Goal: Information Seeking & Learning: Learn about a topic

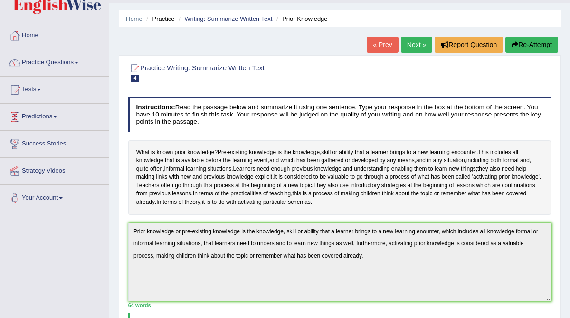
scroll to position [31, 0]
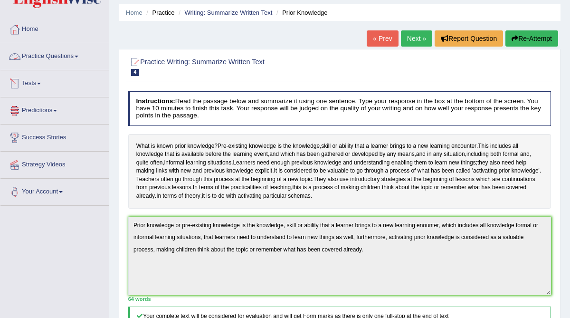
click at [51, 56] on link "Practice Questions" at bounding box center [54, 55] width 108 height 24
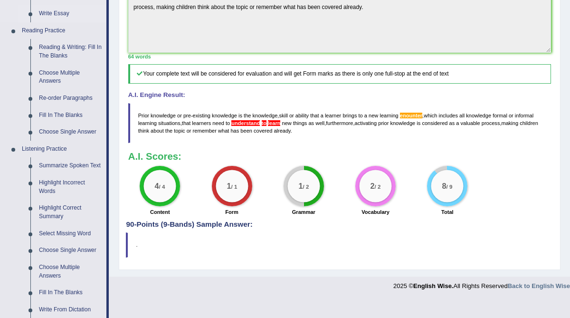
scroll to position [319, 0]
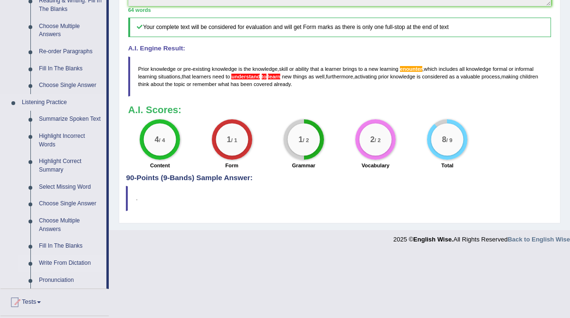
click at [61, 270] on link "Write From Dictation" at bounding box center [71, 262] width 72 height 17
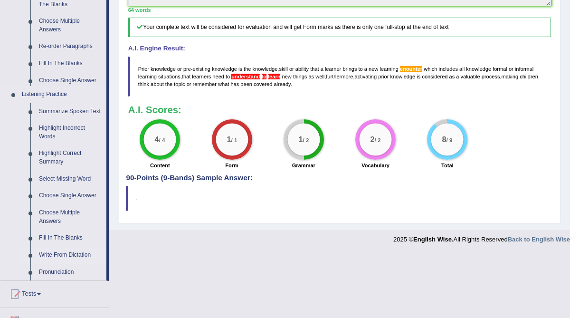
scroll to position [269, 0]
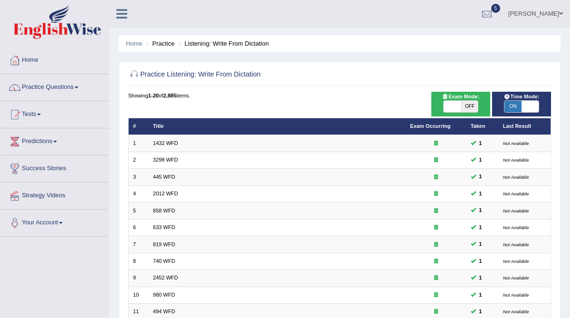
click at [469, 105] on span "OFF" at bounding box center [468, 106] width 17 height 11
checkbox input "true"
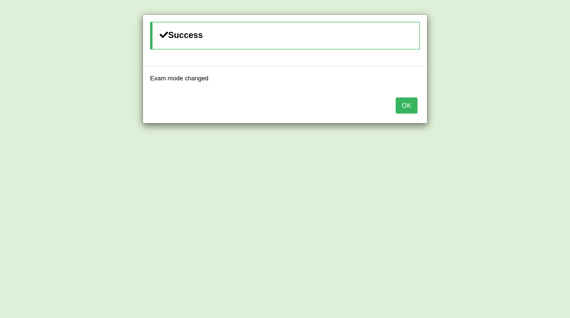
click at [411, 107] on button "OK" at bounding box center [406, 105] width 22 height 16
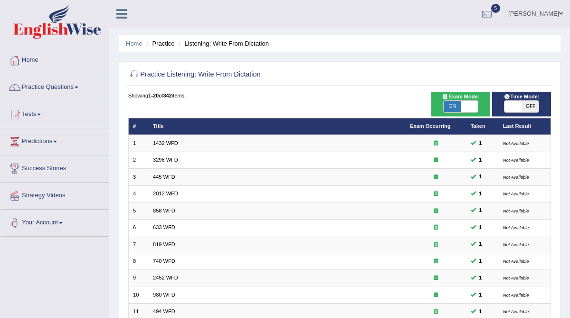
click at [528, 104] on span "OFF" at bounding box center [529, 106] width 17 height 11
checkbox input "true"
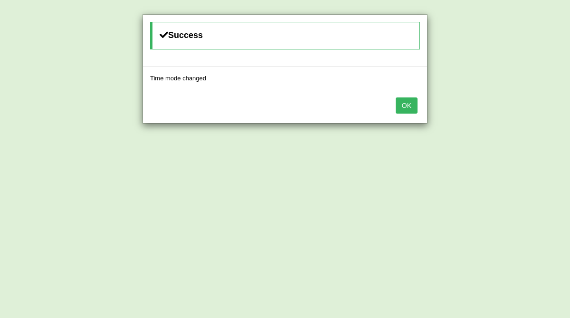
click at [406, 108] on button "OK" at bounding box center [406, 105] width 22 height 16
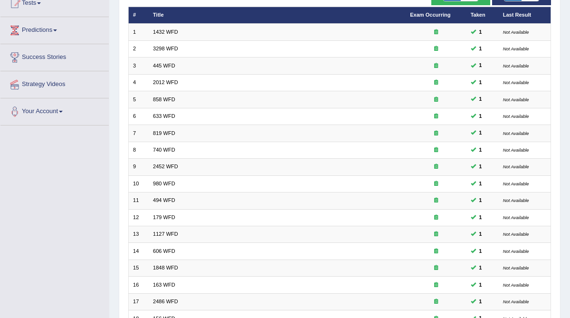
scroll to position [224, 0]
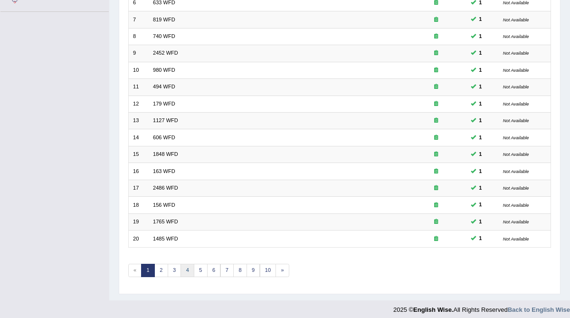
click at [186, 265] on link "4" at bounding box center [187, 269] width 14 height 13
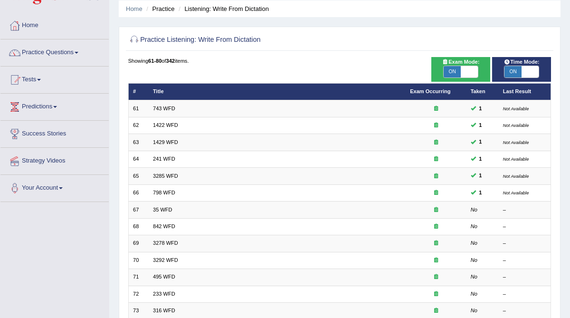
scroll to position [38, 0]
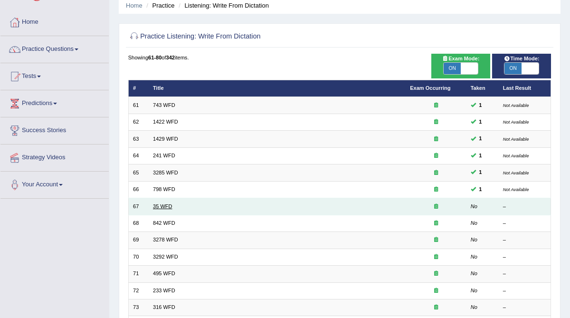
click at [163, 203] on link "35 WFD" at bounding box center [162, 206] width 19 height 6
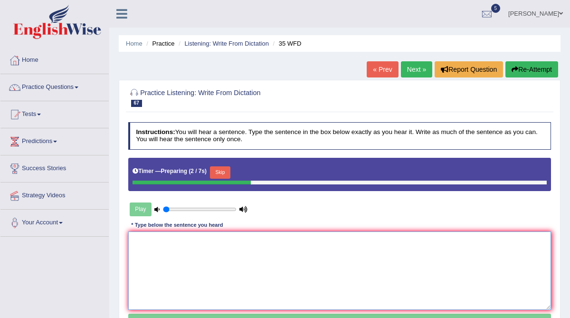
click at [146, 252] on textarea at bounding box center [339, 270] width 423 height 78
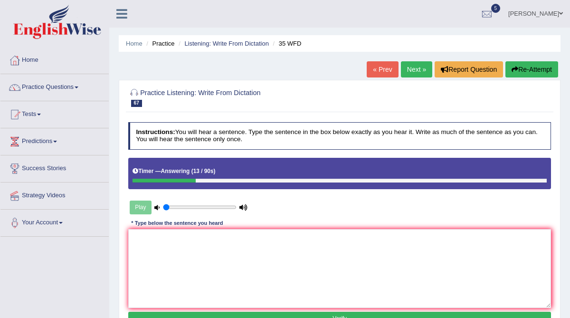
click at [522, 67] on button "Re-Attempt" at bounding box center [531, 69] width 53 height 16
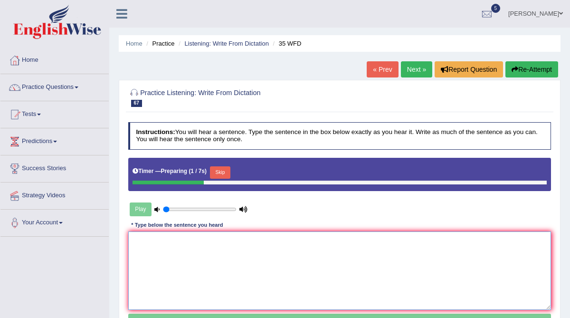
click at [151, 256] on textarea at bounding box center [339, 270] width 423 height 78
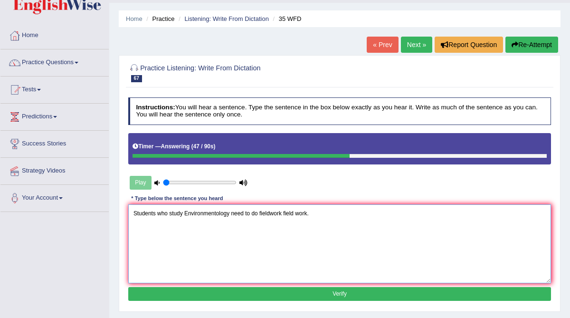
scroll to position [34, 0]
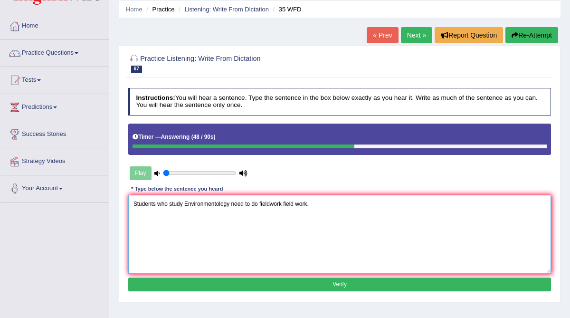
type textarea "Students who study Environmentology need to do fieldwork field work."
click at [268, 283] on button "Verify" at bounding box center [339, 284] width 423 height 14
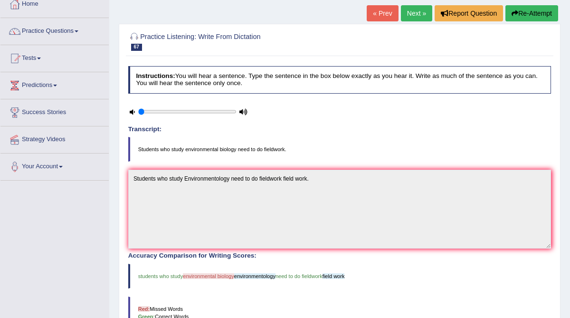
scroll to position [54, 0]
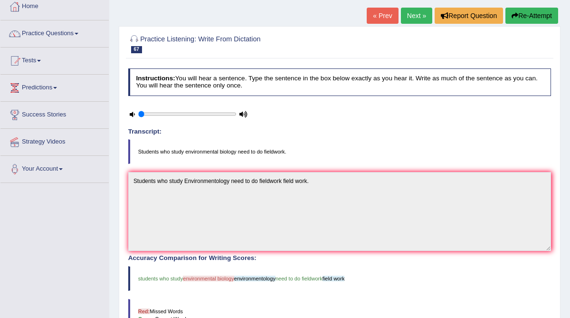
click at [415, 13] on link "Next »" at bounding box center [416, 16] width 31 height 16
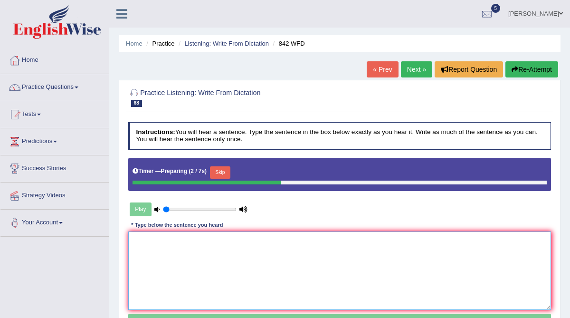
click at [249, 249] on textarea at bounding box center [339, 270] width 423 height 78
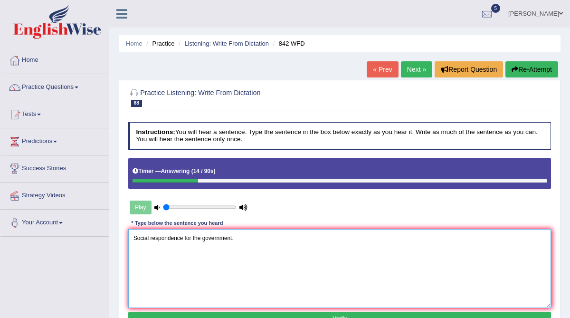
click at [133, 234] on textarea "Social respondence for the government." at bounding box center [339, 268] width 423 height 78
click at [200, 238] on textarea "Sociology is the study of Social respondence for the government." at bounding box center [339, 268] width 423 height 78
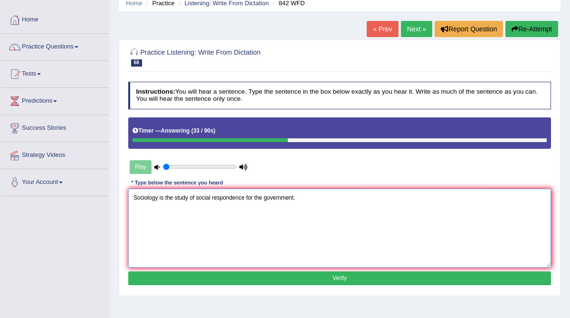
scroll to position [41, 0]
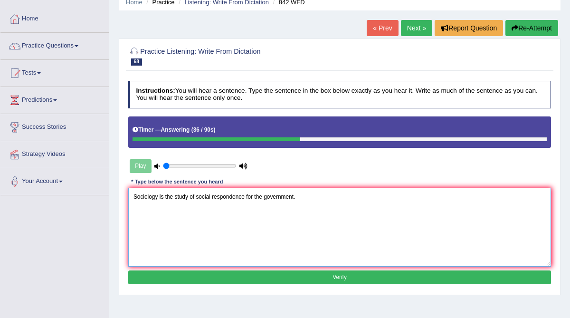
type textarea "Sociology is the study of social respondence for the government."
click at [243, 277] on button "Verify" at bounding box center [339, 277] width 423 height 14
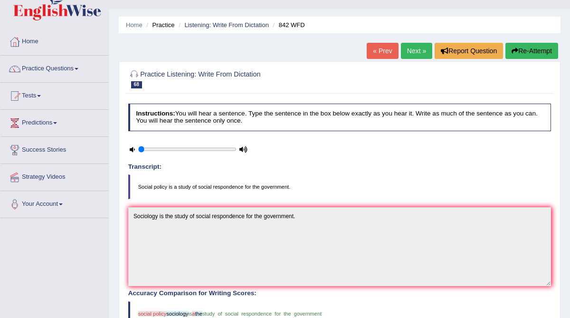
scroll to position [0, 0]
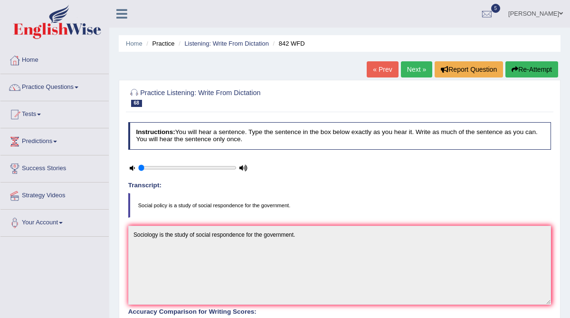
click at [413, 71] on link "Next »" at bounding box center [416, 69] width 31 height 16
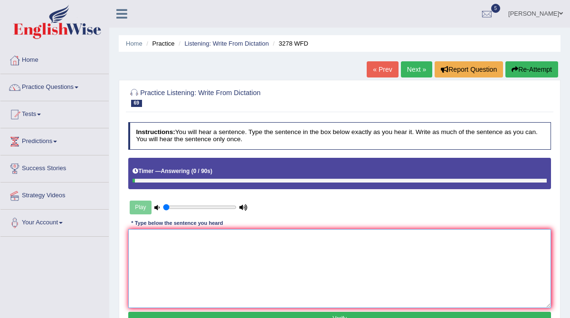
click at [265, 245] on textarea at bounding box center [339, 268] width 423 height 78
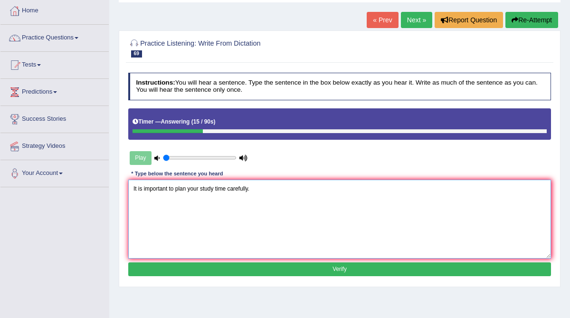
scroll to position [50, 0]
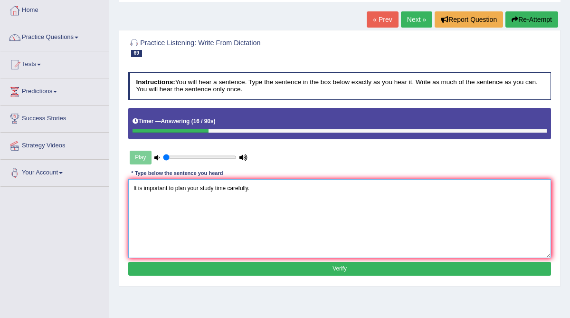
type textarea "It is important to plan your study time carefully."
click at [326, 266] on button "Verify" at bounding box center [339, 269] width 423 height 14
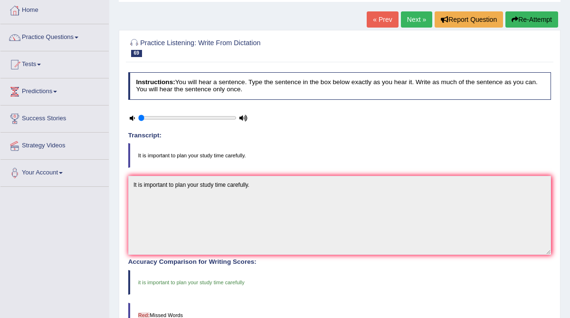
click at [410, 18] on link "Next »" at bounding box center [416, 19] width 31 height 16
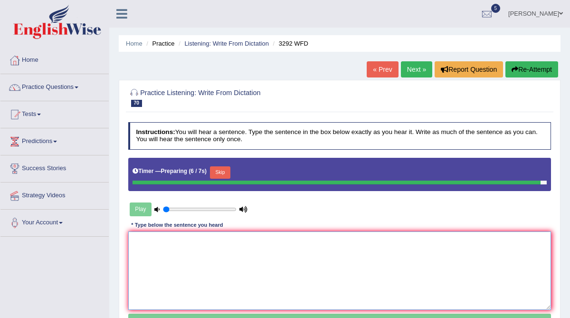
click at [213, 255] on textarea at bounding box center [339, 270] width 423 height 78
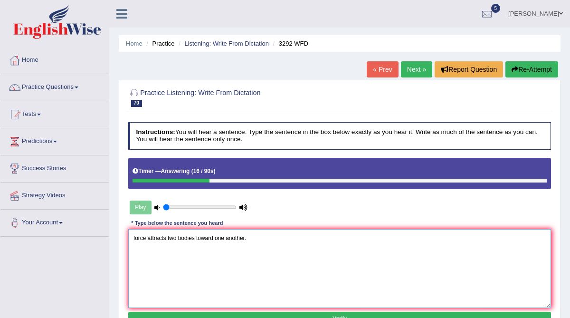
click at [134, 237] on textarea "force attracts two bodies toward one another." at bounding box center [339, 268] width 423 height 78
click at [181, 238] on textarea "Gravity is the force attracts two bodies toward one another." at bounding box center [339, 268] width 423 height 78
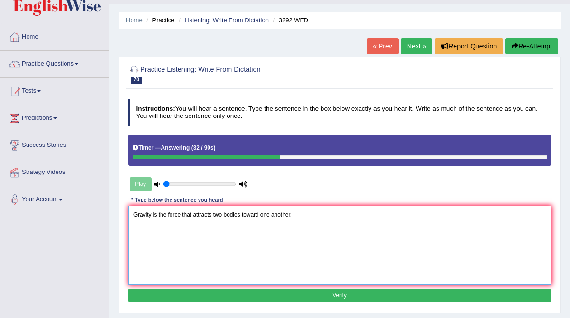
scroll to position [24, 0]
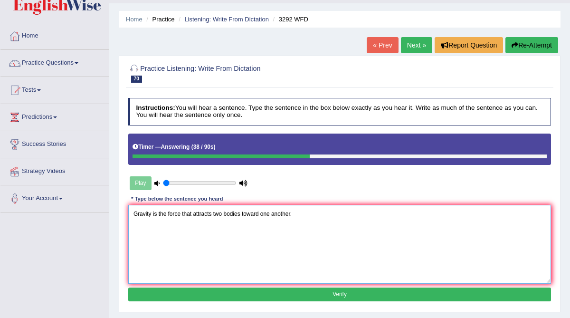
click at [264, 213] on textarea "Gravity is the force that attracts two bodies toward one another." at bounding box center [339, 244] width 423 height 78
click at [168, 213] on textarea "Gravity is the force that attracts two bodies toward towards one another." at bounding box center [339, 244] width 423 height 78
type textarea "Gravity is the a force that attracts two bodies toward towards one another."
click at [230, 289] on button "Verify" at bounding box center [339, 294] width 423 height 14
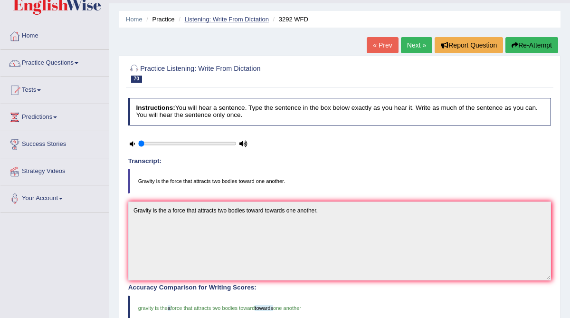
click at [243, 21] on link "Listening: Write From Dictation" at bounding box center [226, 19] width 84 height 7
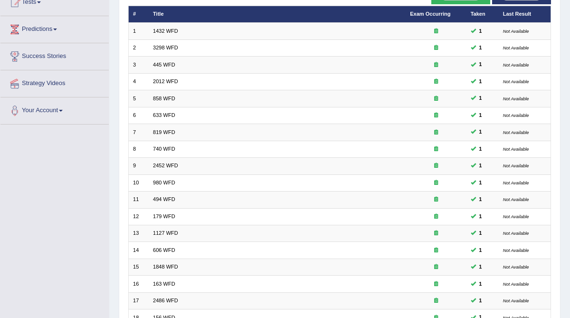
scroll to position [224, 0]
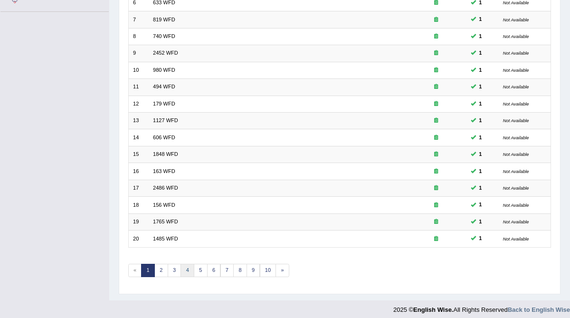
click at [180, 264] on link "4" at bounding box center [187, 269] width 14 height 13
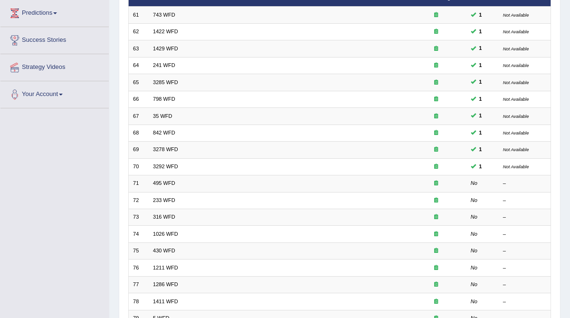
scroll to position [129, 0]
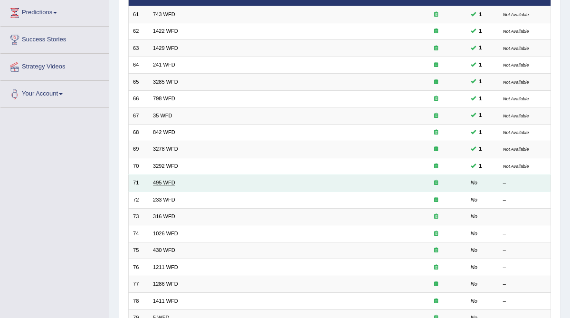
click at [171, 182] on link "495 WFD" at bounding box center [164, 182] width 22 height 6
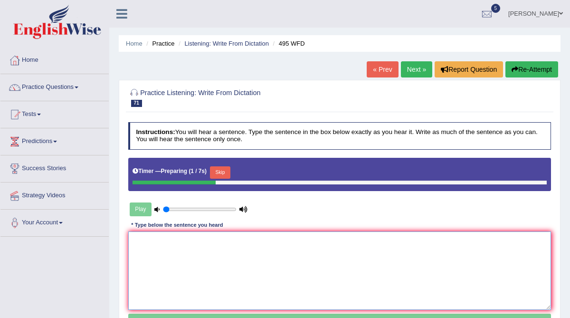
click at [170, 238] on textarea at bounding box center [339, 270] width 423 height 78
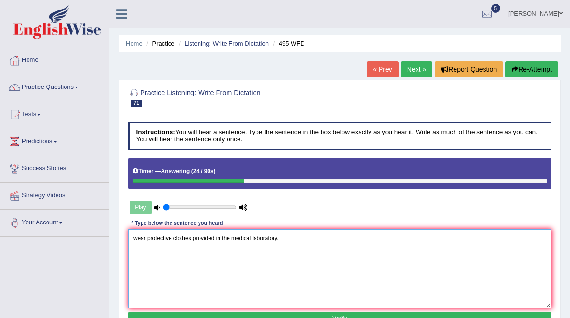
click at [134, 239] on textarea "wear protective clothes provided in the medical laboratory." at bounding box center [339, 268] width 423 height 78
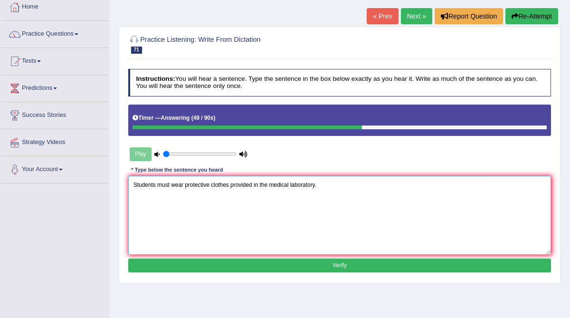
scroll to position [58, 0]
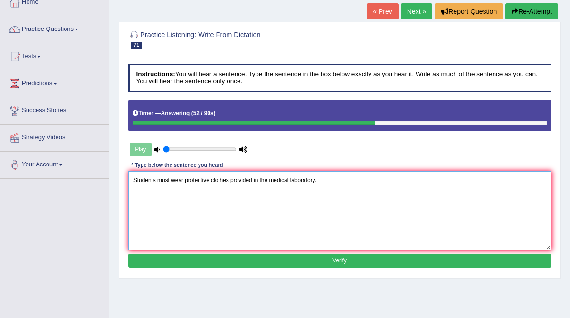
type textarea "Students must wear protective clothes provided in the medical laboratory."
click at [235, 253] on button "Verify" at bounding box center [339, 260] width 423 height 14
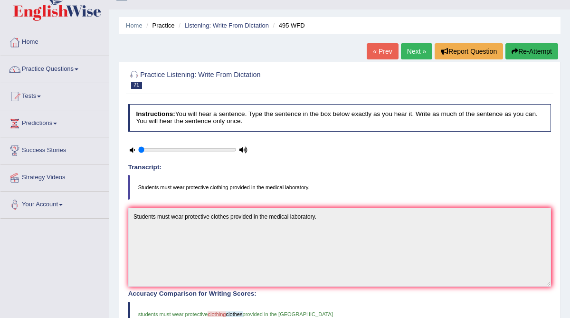
scroll to position [16, 0]
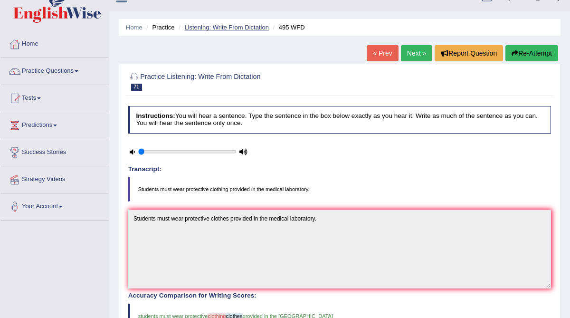
click at [250, 30] on link "Listening: Write From Dictation" at bounding box center [226, 27] width 84 height 7
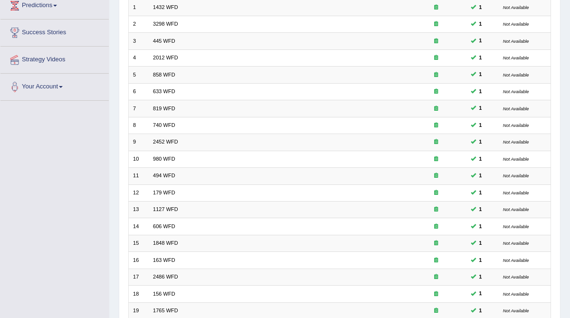
scroll to position [224, 0]
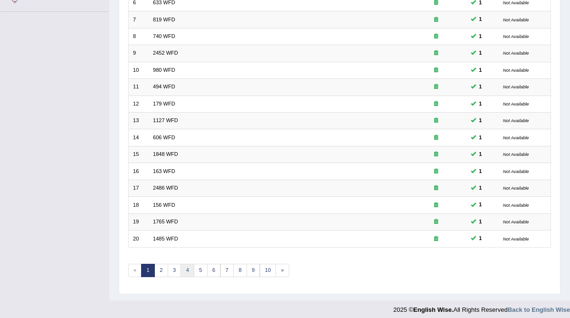
click at [182, 265] on link "4" at bounding box center [187, 269] width 14 height 13
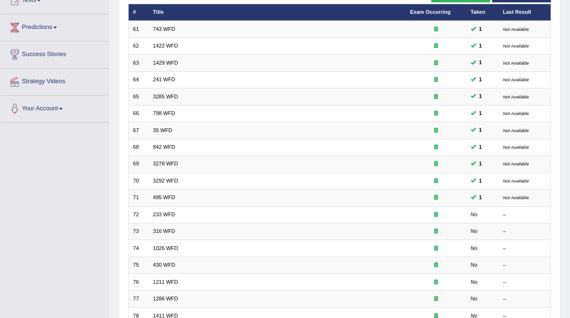
scroll to position [121, 0]
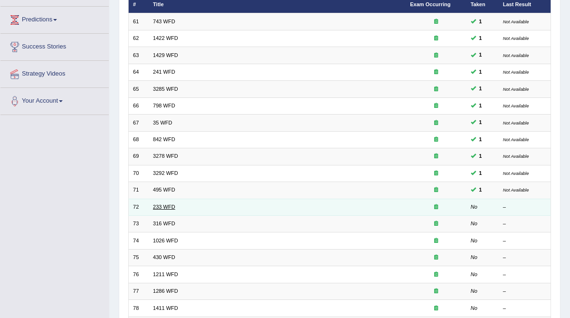
click at [153, 206] on link "233 WFD" at bounding box center [164, 207] width 22 height 6
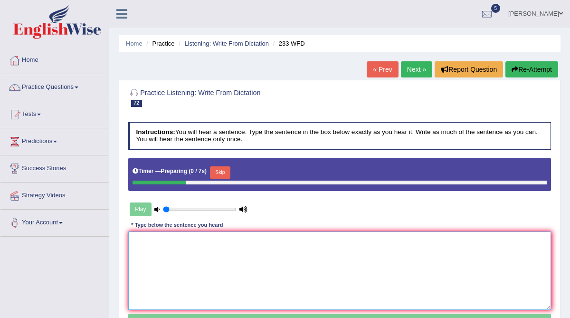
click at [149, 248] on textarea at bounding box center [339, 270] width 423 height 78
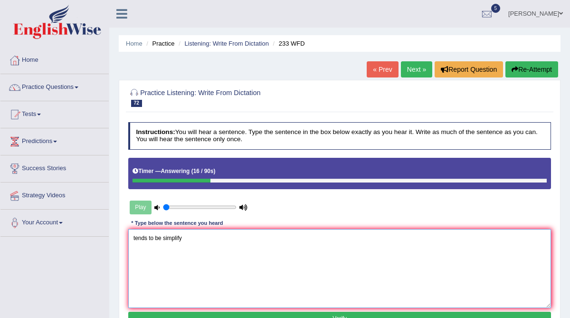
click at [134, 237] on textarea "tends to be simplify" at bounding box center [339, 268] width 423 height 78
drag, startPoint x: 271, startPoint y: 237, endPoint x: 226, endPoint y: 237, distance: 45.6
click at [226, 237] on textarea "Parents talk to their the children tends to be simplify" at bounding box center [339, 268] width 423 height 78
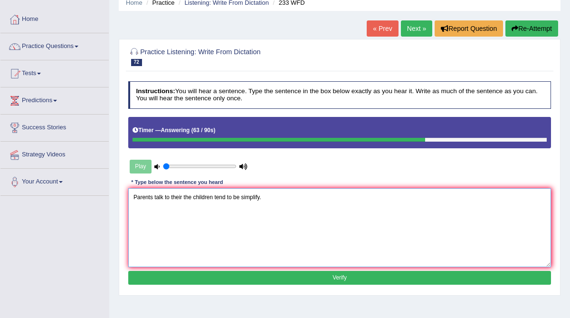
scroll to position [41, 0]
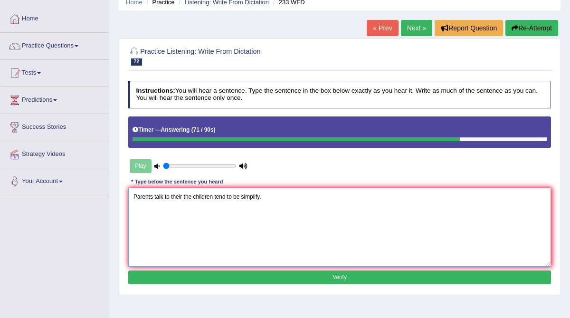
type textarea "Parents talk to their the children tend to be simplify."
click at [252, 272] on button "Verify" at bounding box center [339, 277] width 423 height 14
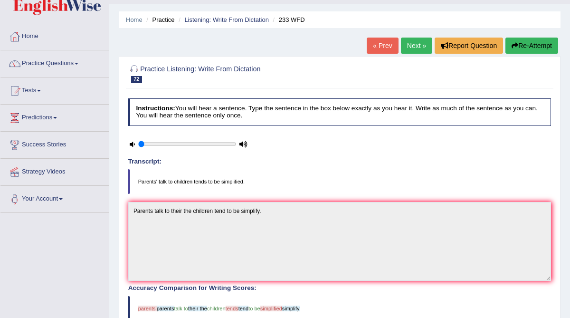
scroll to position [0, 0]
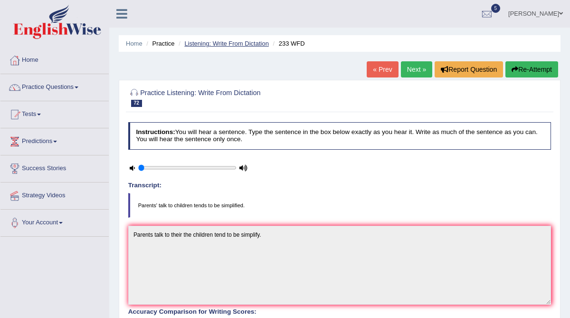
click at [249, 41] on link "Listening: Write From Dictation" at bounding box center [226, 43] width 84 height 7
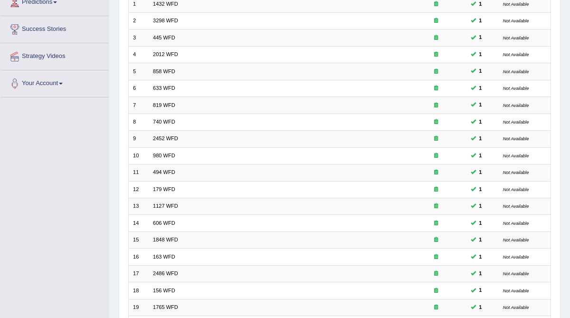
scroll to position [224, 0]
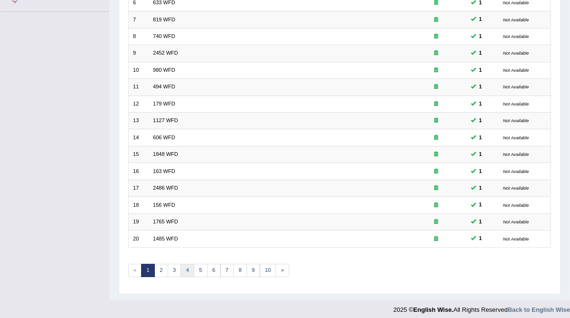
click at [185, 264] on link "4" at bounding box center [187, 269] width 14 height 13
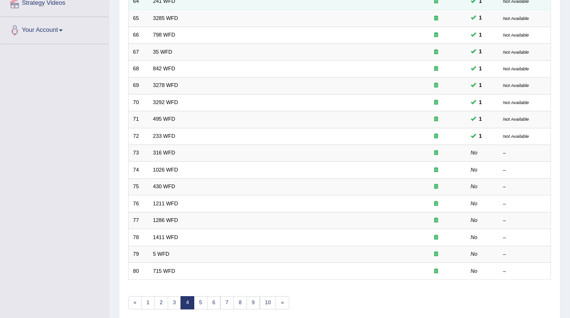
scroll to position [193, 0]
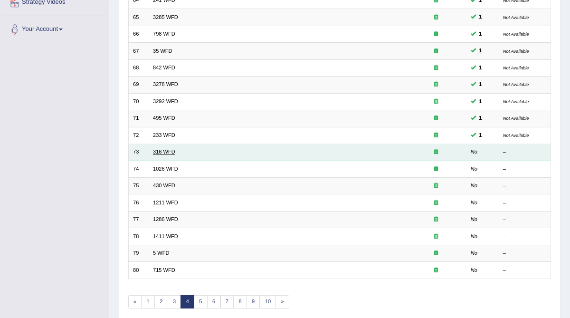
click at [167, 149] on link "316 WFD" at bounding box center [164, 152] width 22 height 6
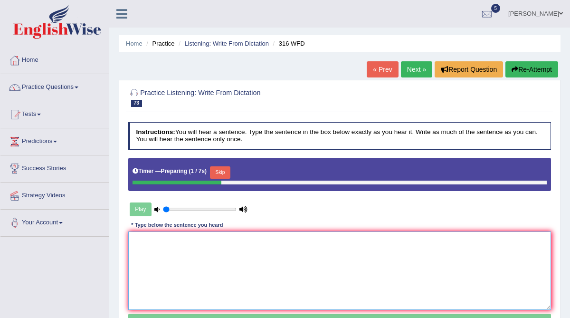
click at [150, 253] on textarea at bounding box center [339, 270] width 423 height 78
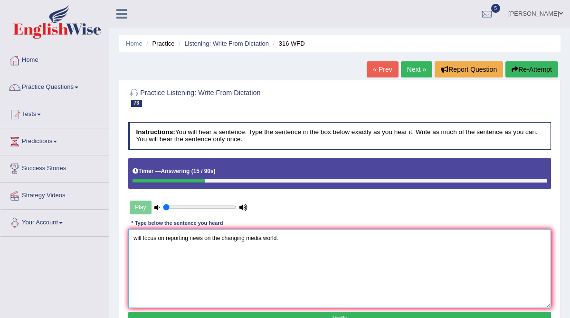
click at [134, 238] on textarea "will focus on reporting news on the changing media world." at bounding box center [339, 268] width 423 height 78
click at [134, 238] on textarea "Students will focus on reporting news on the changing media world." at bounding box center [339, 268] width 423 height 78
click at [191, 237] on textarea "Students will focus on reporting news on the changing media world." at bounding box center [339, 268] width 423 height 78
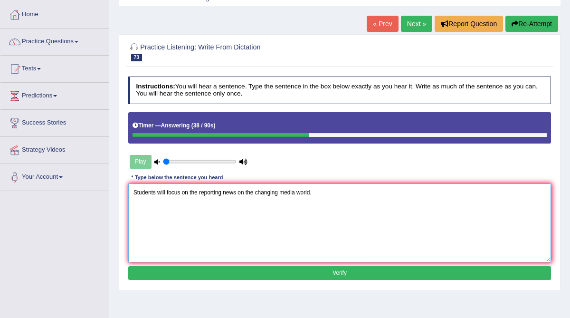
scroll to position [47, 0]
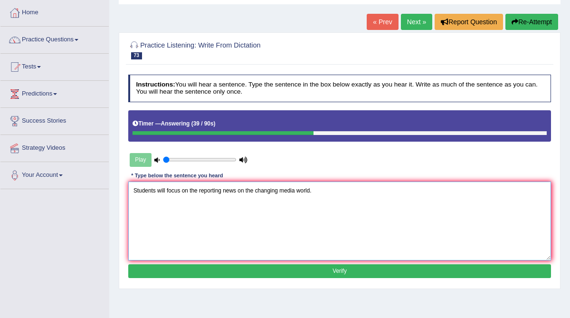
type textarea "Students will focus on the reporting news on the changing media world."
click at [218, 269] on button "Verify" at bounding box center [339, 271] width 423 height 14
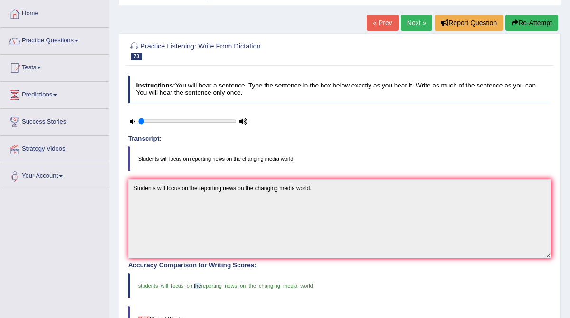
scroll to position [0, 0]
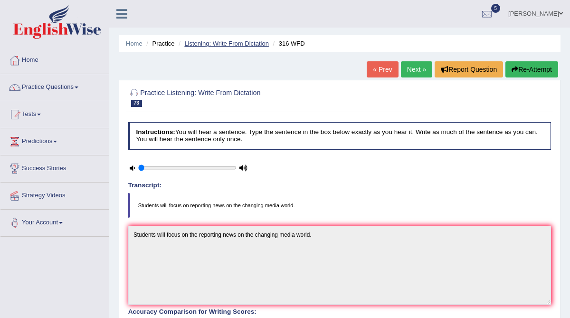
click at [215, 45] on link "Listening: Write From Dictation" at bounding box center [226, 43] width 84 height 7
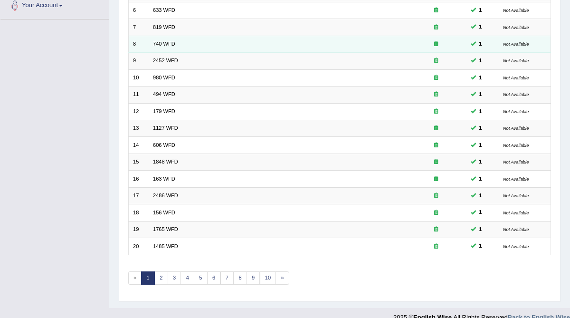
scroll to position [224, 0]
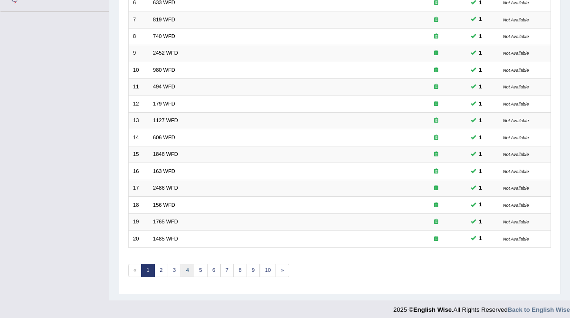
click at [183, 263] on link "4" at bounding box center [187, 269] width 14 height 13
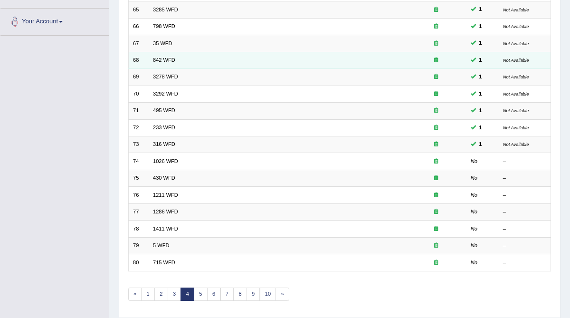
scroll to position [202, 0]
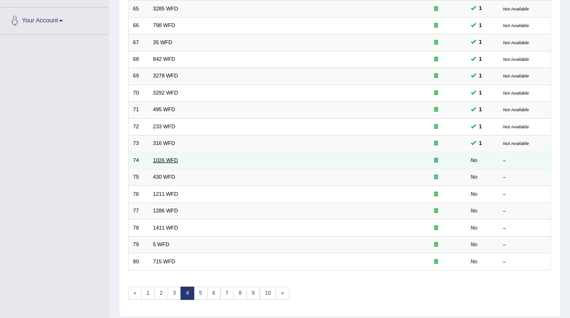
click at [159, 159] on link "1026 WFD" at bounding box center [165, 160] width 25 height 6
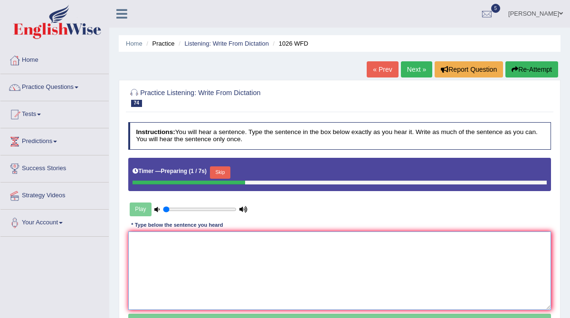
click at [140, 234] on textarea at bounding box center [339, 270] width 423 height 78
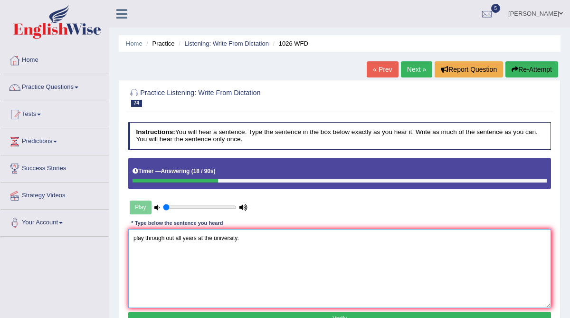
click at [132, 237] on textarea "play through out all years at the university." at bounding box center [339, 268] width 423 height 78
click at [170, 237] on textarea "Football is play through out all years at the university." at bounding box center [339, 268] width 423 height 78
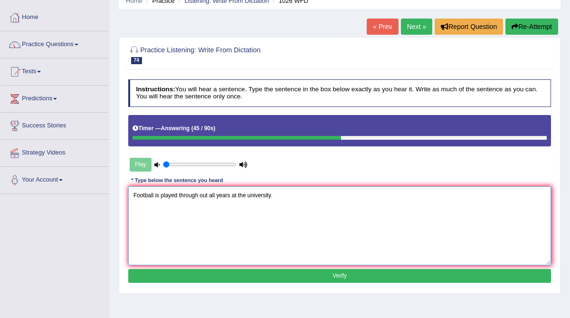
scroll to position [43, 0]
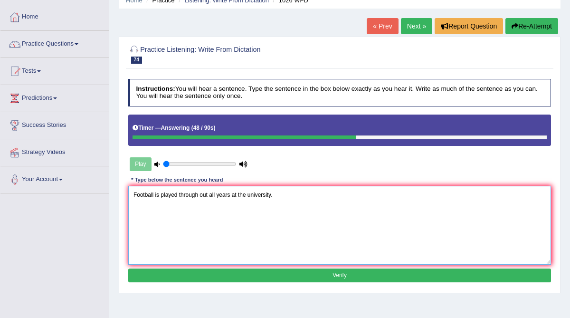
type textarea "Football is played through out all years at the university."
click at [199, 273] on button "Verify" at bounding box center [339, 275] width 423 height 14
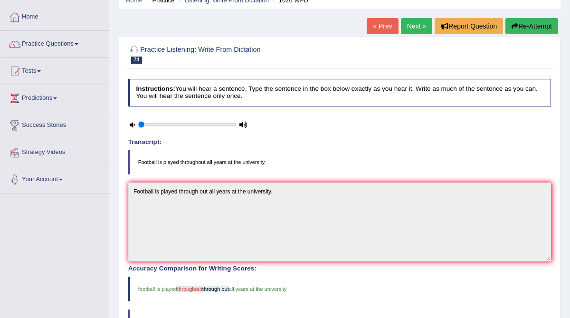
click at [199, 273] on div "Accuracy Comparison for Writing Scores: football is played throughout through o…" at bounding box center [339, 321] width 423 height 112
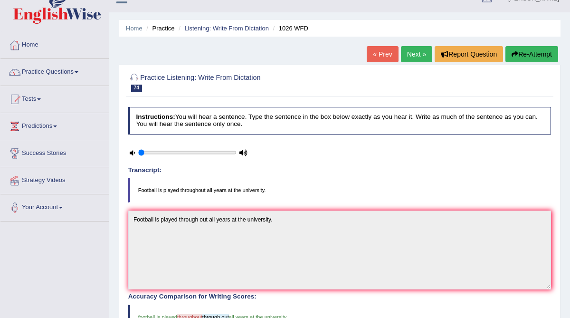
scroll to position [0, 0]
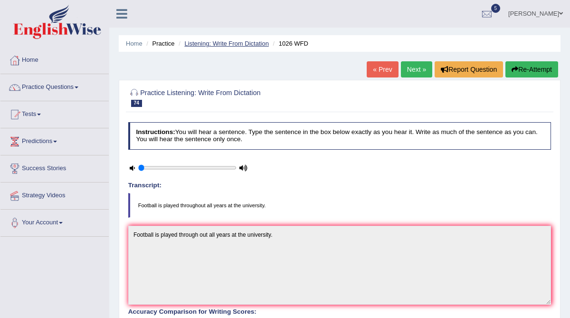
click at [225, 44] on link "Listening: Write From Dictation" at bounding box center [226, 43] width 84 height 7
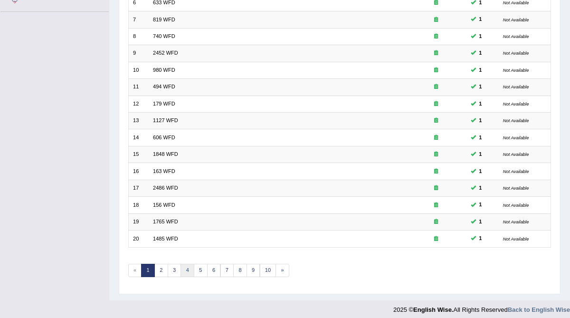
click at [182, 263] on link "4" at bounding box center [187, 269] width 14 height 13
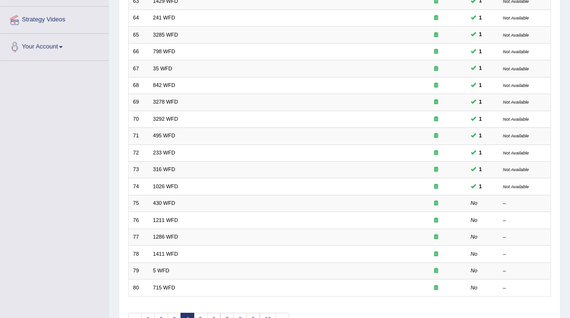
scroll to position [224, 0]
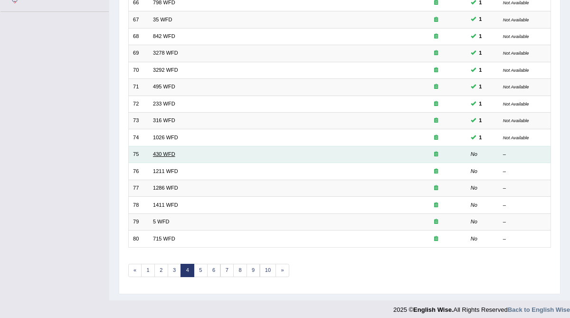
click at [162, 151] on link "430 WFD" at bounding box center [164, 154] width 22 height 6
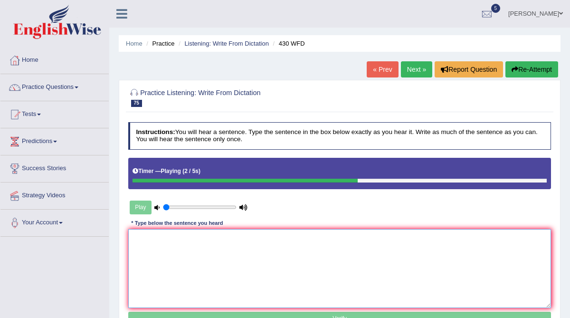
click at [172, 247] on textarea at bounding box center [339, 268] width 423 height 78
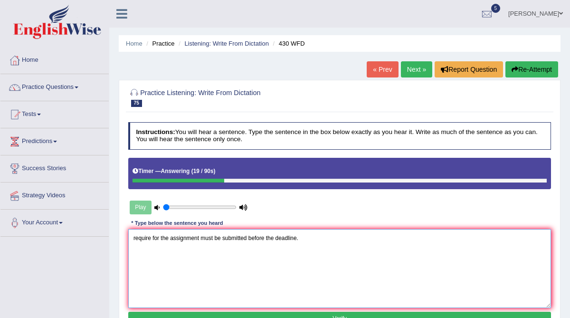
click at [134, 236] on textarea "require for the assignment must be submitted before the deadline." at bounding box center [339, 268] width 423 height 78
click at [190, 238] on textarea "Extension form require for the assignment must be submitted before the deadline." at bounding box center [339, 268] width 423 height 78
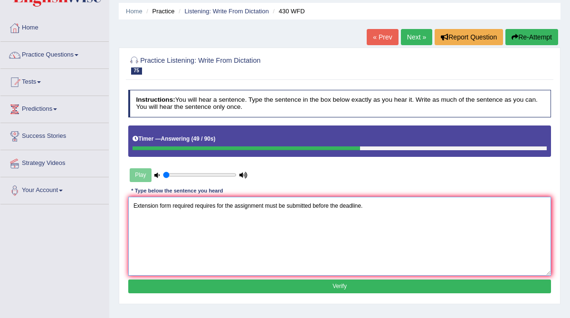
scroll to position [38, 0]
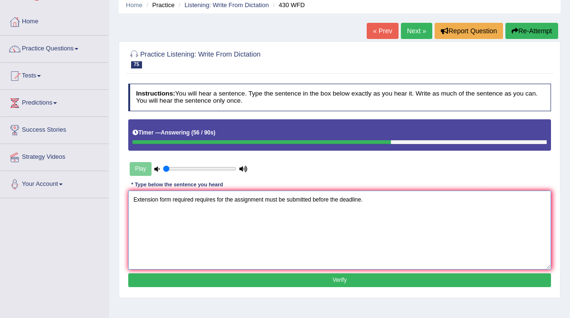
type textarea "Extension form required requires for the assignment must be submitted before th…"
click at [224, 275] on button "Verify" at bounding box center [339, 280] width 423 height 14
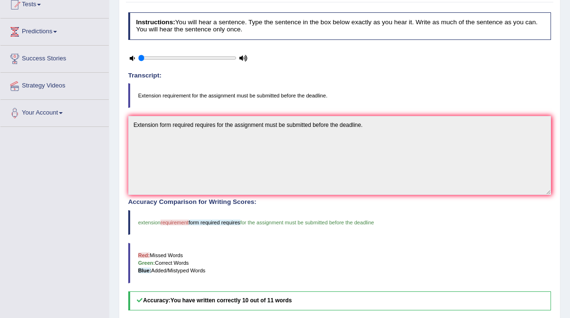
scroll to position [0, 0]
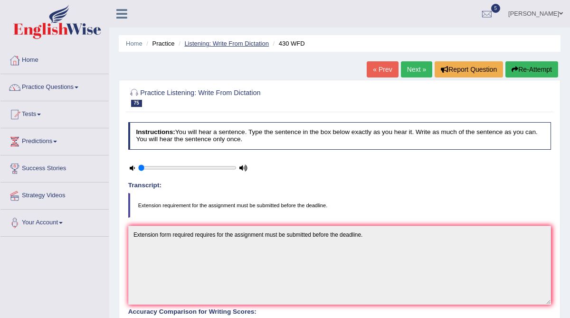
click at [254, 44] on link "Listening: Write From Dictation" at bounding box center [226, 43] width 84 height 7
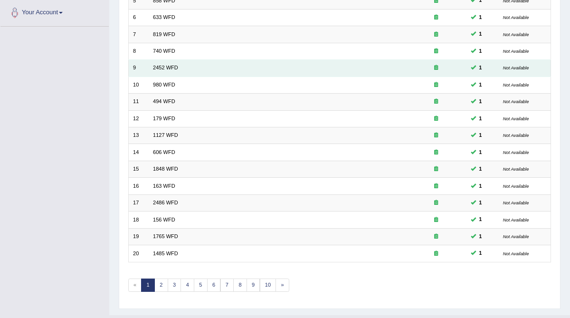
scroll to position [224, 0]
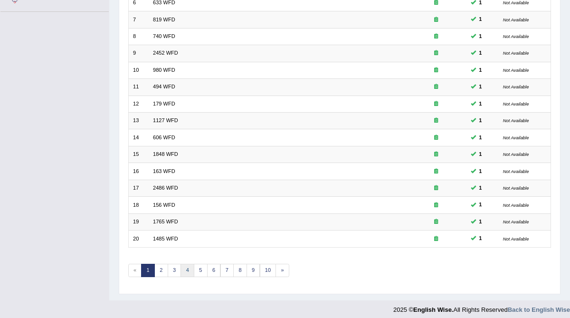
click at [185, 263] on link "4" at bounding box center [187, 269] width 14 height 13
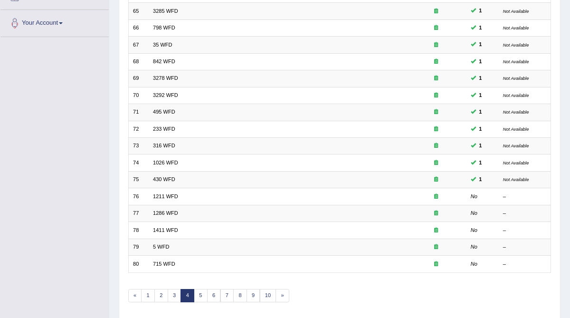
scroll to position [224, 0]
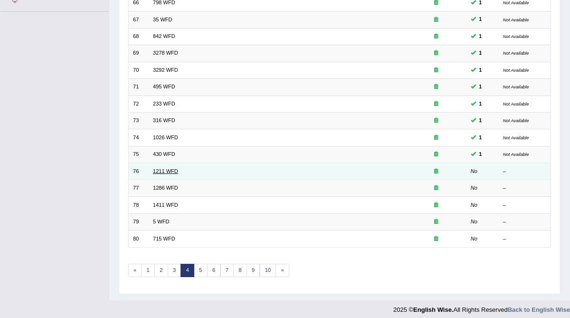
click at [165, 168] on link "1211 WFD" at bounding box center [165, 171] width 25 height 6
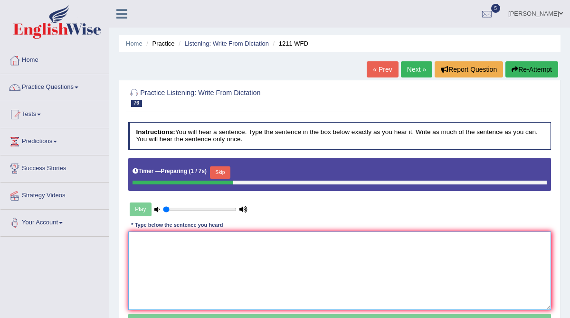
click at [137, 238] on textarea at bounding box center [339, 270] width 423 height 78
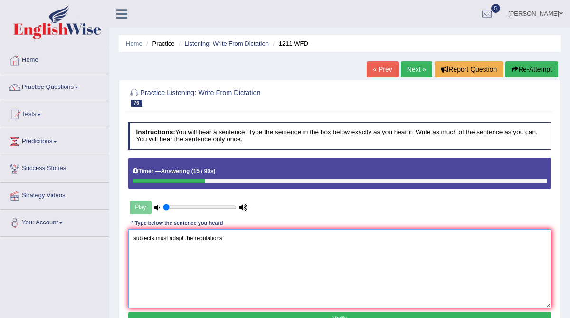
click at [131, 237] on textarea "subjects must adapt the regulations" at bounding box center [339, 268] width 423 height 78
click at [221, 238] on textarea "Company subjects must adapt the regulations" at bounding box center [339, 268] width 423 height 78
click at [276, 236] on textarea "Company subjects must adapt the entensive regulations" at bounding box center [339, 268] width 423 height 78
drag, startPoint x: 183, startPoint y: 235, endPoint x: 159, endPoint y: 235, distance: 23.3
click at [159, 235] on textarea "Company subjects must adapt the entensive regulations." at bounding box center [339, 268] width 423 height 78
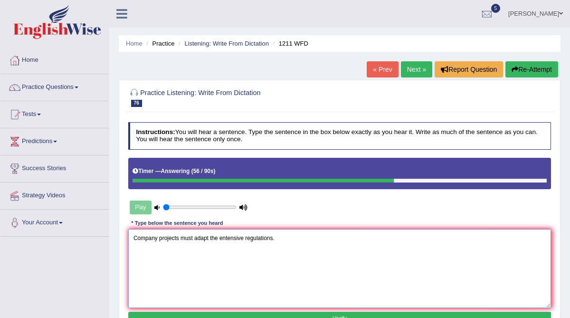
click at [245, 238] on textarea "Company projects must adapt the entensive regulations." at bounding box center [339, 268] width 423 height 78
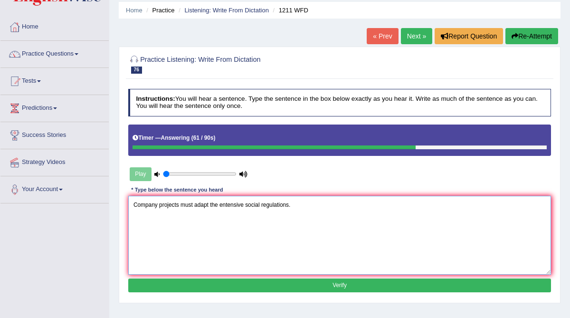
scroll to position [59, 0]
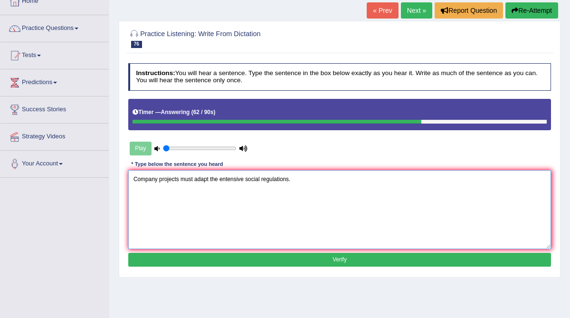
type textarea "Company projects must adapt the entensive social regulations."
click at [270, 258] on button "Verify" at bounding box center [339, 259] width 423 height 14
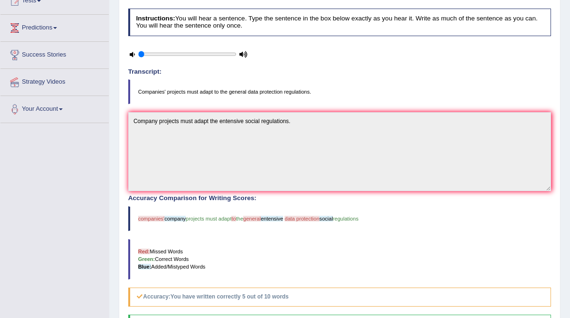
scroll to position [0, 0]
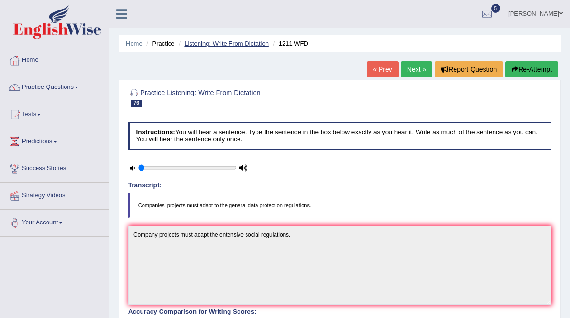
click at [233, 43] on link "Listening: Write From Dictation" at bounding box center [226, 43] width 84 height 7
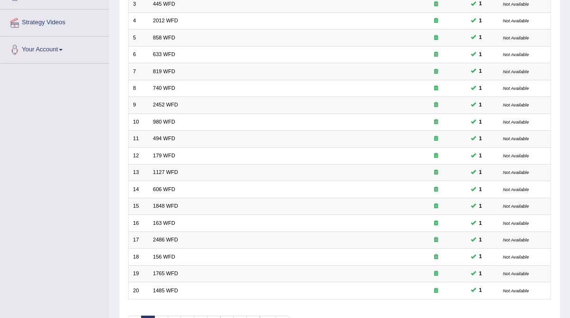
scroll to position [192, 0]
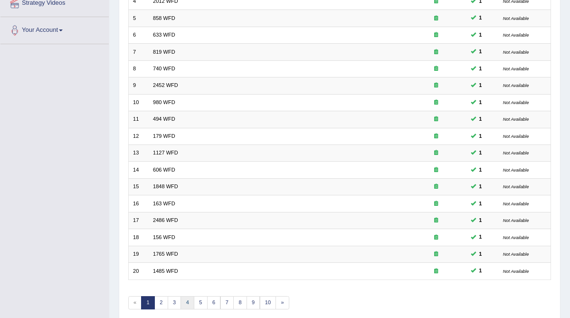
click at [183, 296] on link "4" at bounding box center [187, 302] width 14 height 13
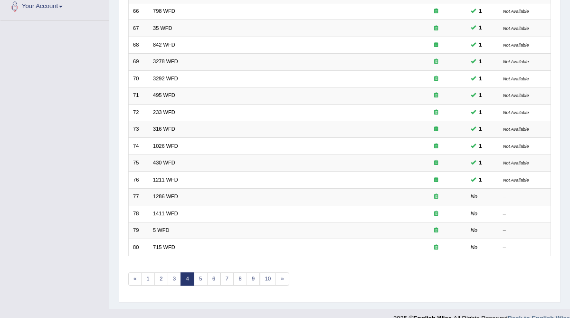
scroll to position [215, 0]
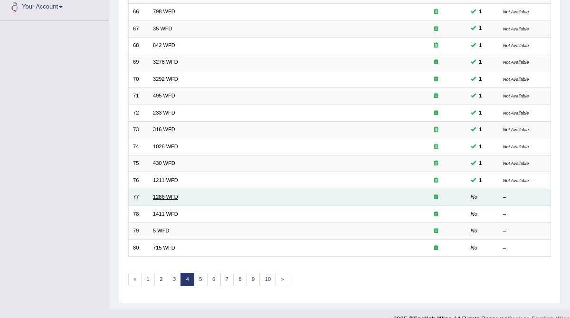
click at [160, 195] on link "1286 WFD" at bounding box center [165, 197] width 25 height 6
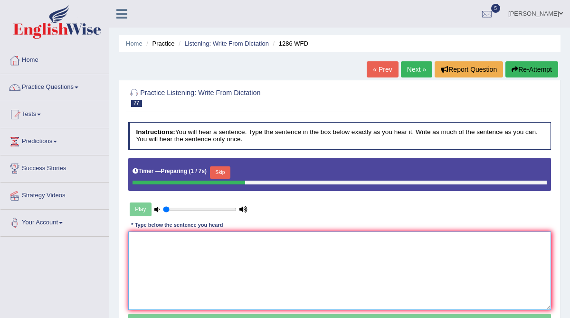
click at [142, 248] on textarea at bounding box center [339, 270] width 423 height 78
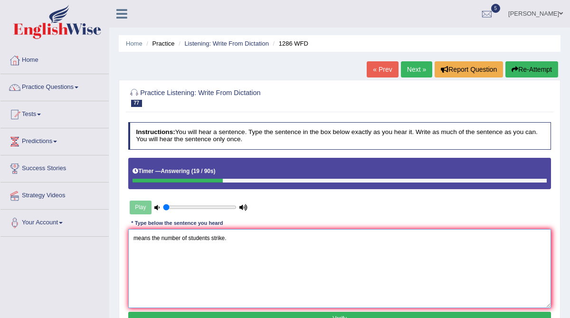
click at [134, 240] on textarea "means the number of students strike." at bounding box center [339, 268] width 423 height 78
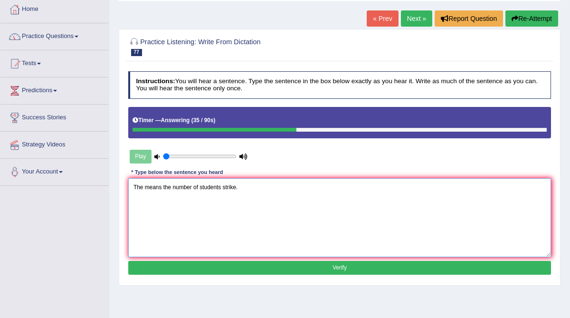
scroll to position [53, 0]
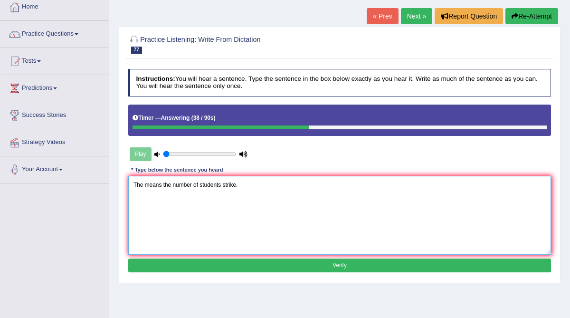
click at [240, 187] on textarea "The means the number of students strike." at bounding box center [339, 215] width 423 height 78
type textarea "The means the number of students strike."
click at [240, 263] on button "Verify" at bounding box center [339, 265] width 423 height 14
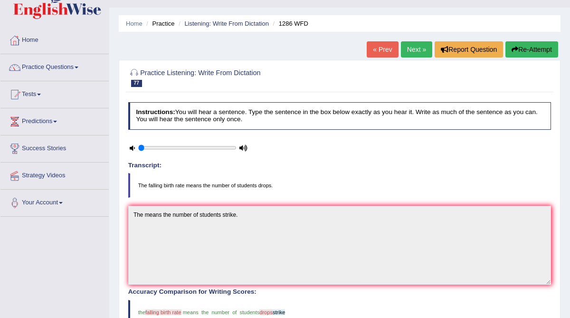
scroll to position [0, 0]
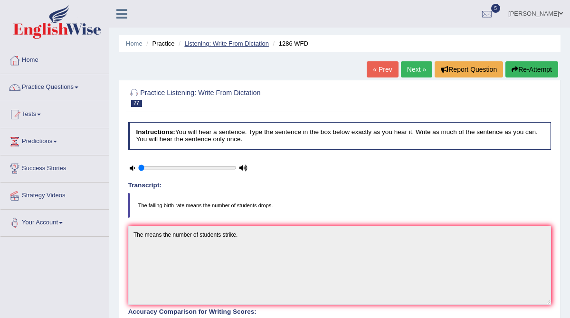
click at [217, 44] on link "Listening: Write From Dictation" at bounding box center [226, 43] width 84 height 7
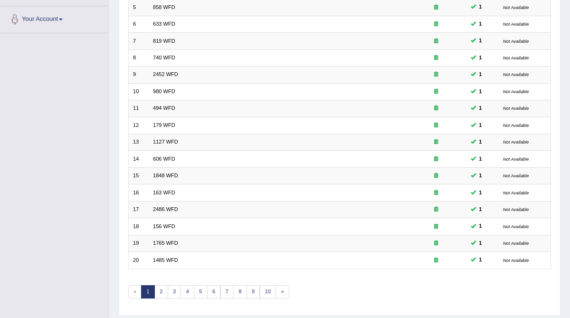
scroll to position [224, 0]
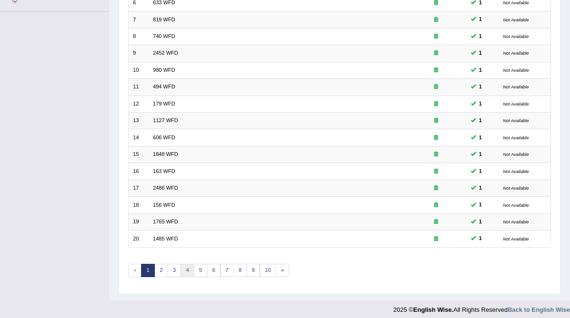
click at [186, 267] on link "4" at bounding box center [187, 269] width 14 height 13
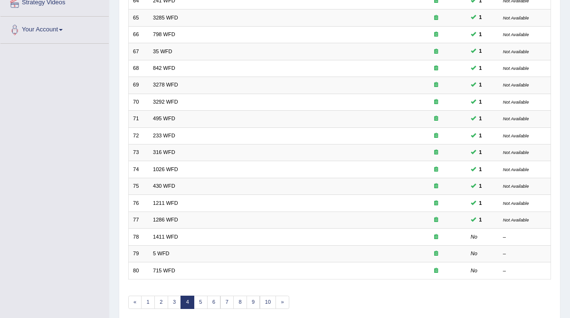
scroll to position [194, 0]
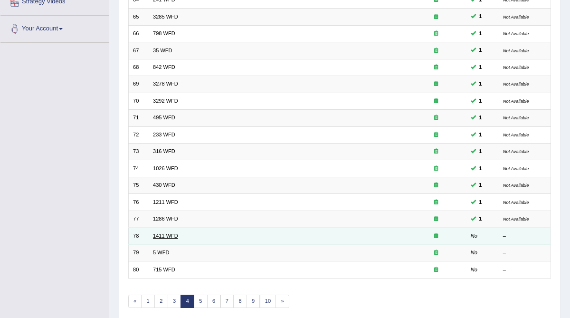
click at [163, 233] on link "1411 WFD" at bounding box center [165, 236] width 25 height 6
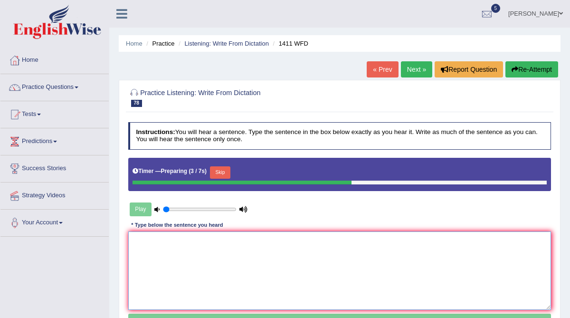
click at [144, 242] on textarea at bounding box center [339, 270] width 423 height 78
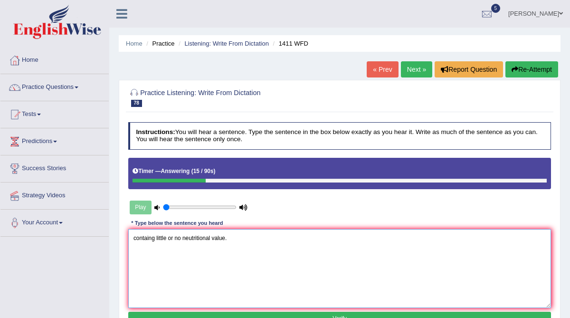
click at [156, 238] on textarea "containg little or no neutritional value." at bounding box center [339, 268] width 423 height 78
click at [135, 238] on textarea "containg apple calories showing showed little or no neutritional value." at bounding box center [339, 268] width 423 height 78
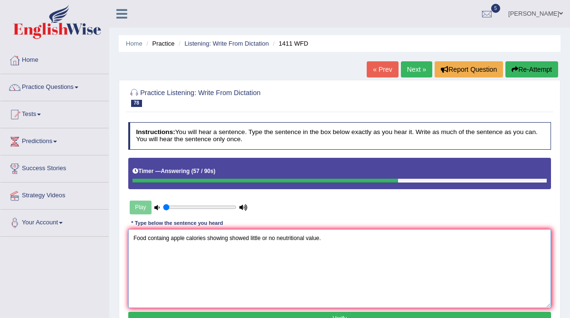
click at [167, 238] on textarea "Food containg apple calories showing showed little or no neutritional value." at bounding box center [339, 268] width 423 height 78
click at [192, 238] on textarea "Food containing apple calories showing showed little or no neutritional value." at bounding box center [339, 268] width 423 height 78
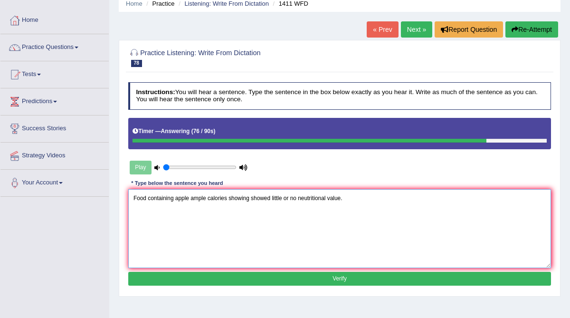
scroll to position [39, 0]
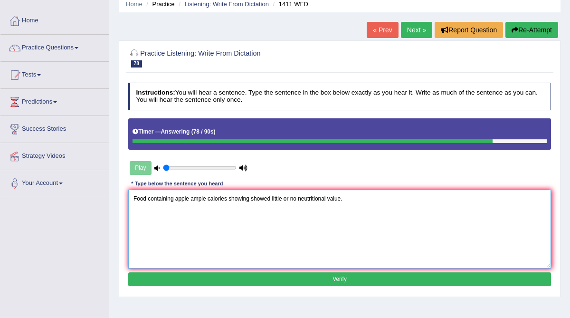
type textarea "Food containing apple ample calories showing showed little or no neutritional v…"
click at [238, 276] on button "Verify" at bounding box center [339, 279] width 423 height 14
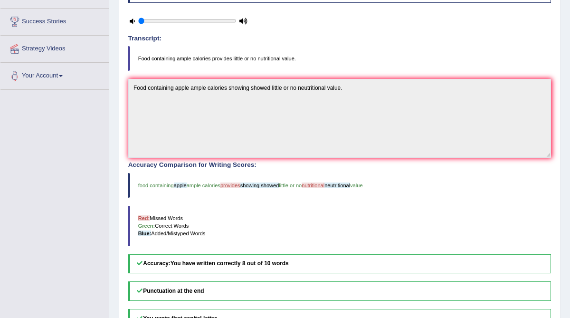
scroll to position [0, 0]
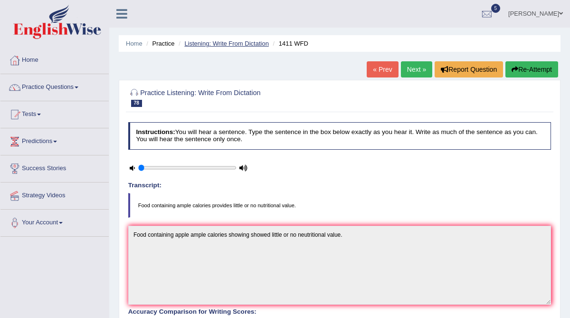
click at [239, 41] on link "Listening: Write From Dictation" at bounding box center [226, 43] width 84 height 7
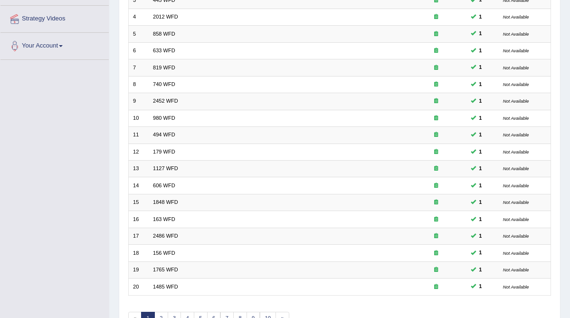
scroll to position [224, 0]
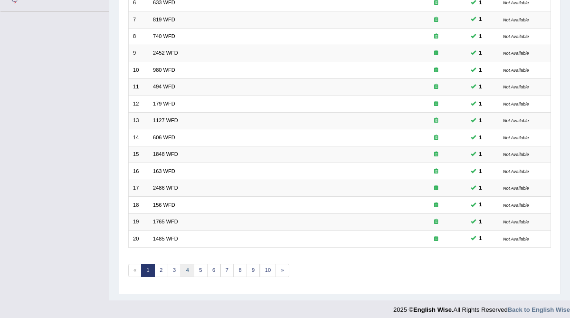
click at [184, 263] on link "4" at bounding box center [187, 269] width 14 height 13
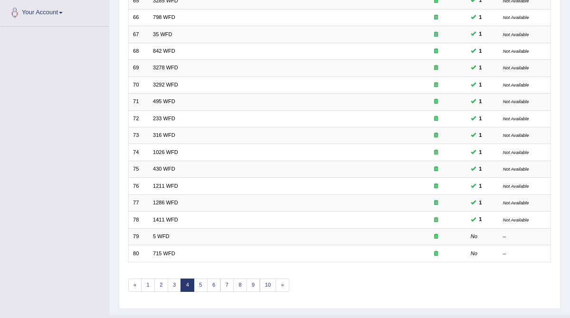
scroll to position [224, 0]
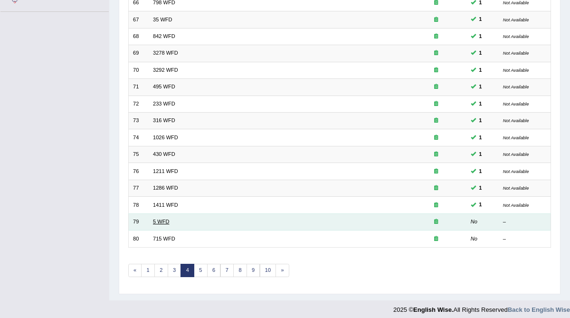
click at [154, 218] on link "5 WFD" at bounding box center [161, 221] width 16 height 6
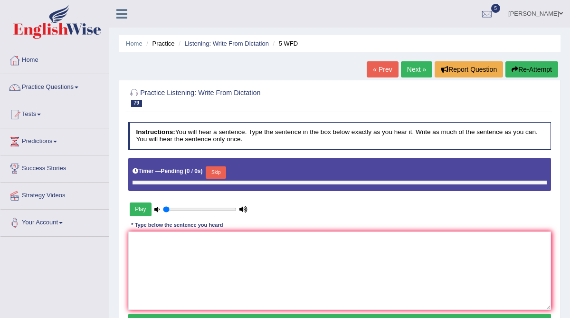
type input "0.05"
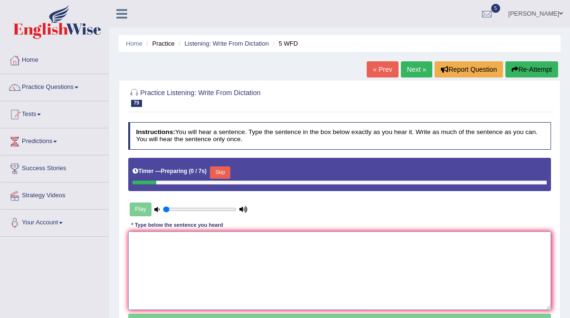
click at [155, 243] on textarea at bounding box center [339, 270] width 423 height 78
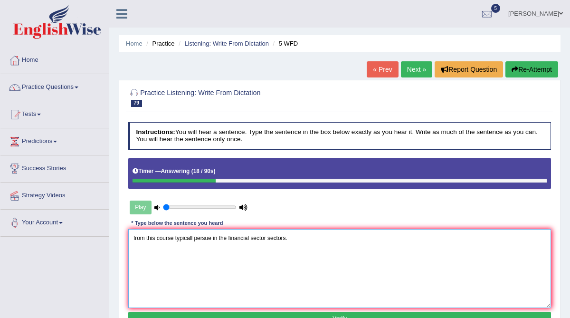
click at [132, 235] on textarea "from this course typicall persue in the financial sector sectors." at bounding box center [339, 268] width 423 height 78
click at [222, 236] on textarea "Graduates from this course typicall persue in the financial sector sectors." at bounding box center [339, 268] width 423 height 78
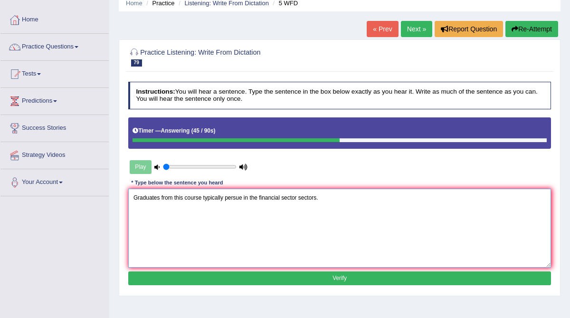
type textarea "Graduates from this course typically persue in the financial sector sectors."
click at [256, 273] on button "Verify" at bounding box center [339, 278] width 423 height 14
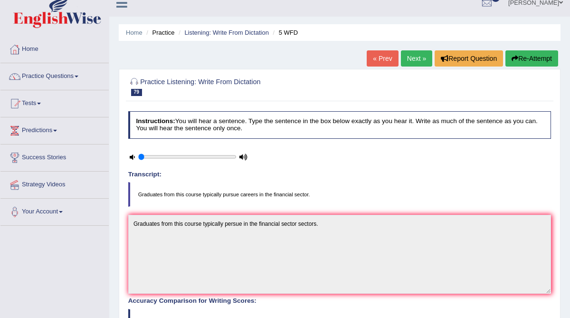
scroll to position [0, 0]
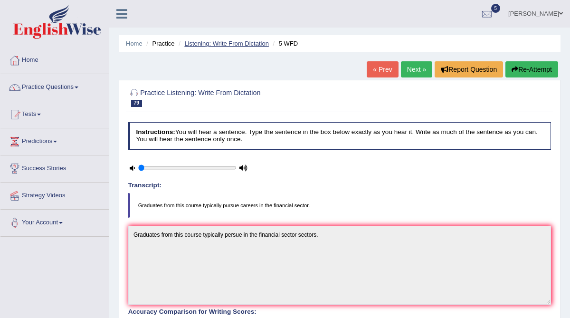
click at [206, 42] on link "Listening: Write From Dictation" at bounding box center [226, 43] width 84 height 7
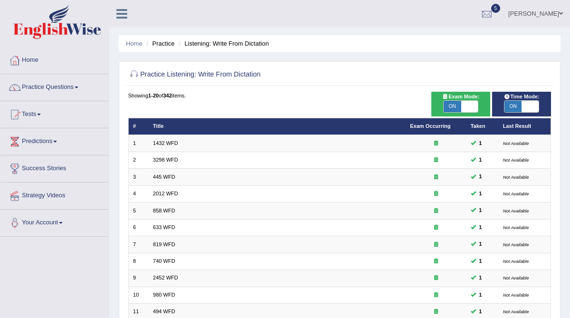
scroll to position [224, 0]
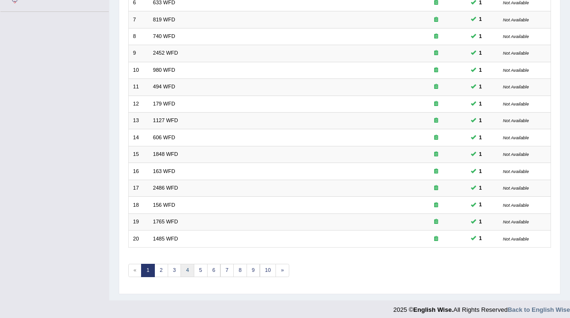
click at [183, 263] on link "4" at bounding box center [187, 269] width 14 height 13
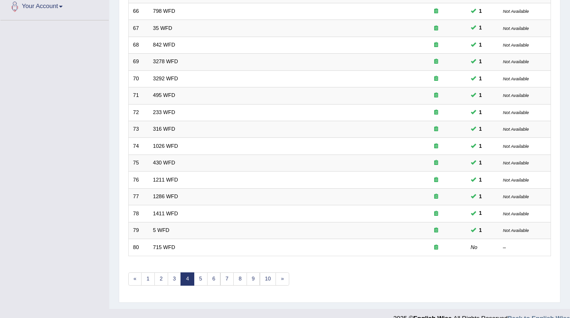
scroll to position [224, 0]
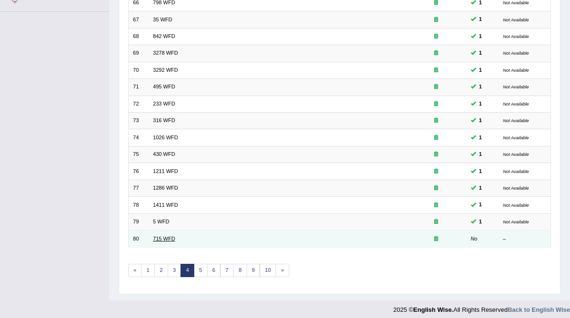
click at [164, 235] on link "715 WFD" at bounding box center [164, 238] width 22 height 6
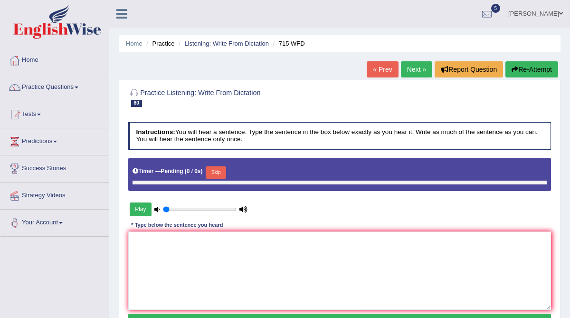
type input "0.05"
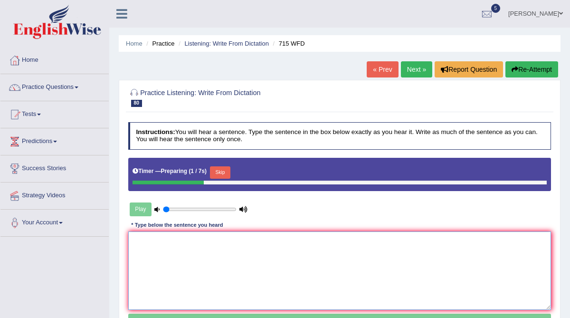
click at [149, 247] on textarea at bounding box center [339, 270] width 423 height 78
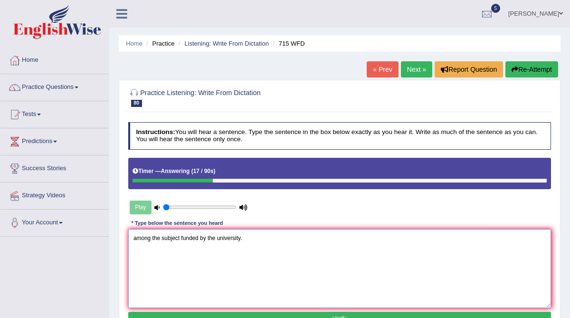
click at [133, 238] on textarea "among the subject funded by the university." at bounding box center [339, 268] width 423 height 78
click at [237, 238] on textarea "This study research is among the subject funded by the university." at bounding box center [339, 268] width 423 height 78
click at [217, 239] on textarea "This study research is among the subject financially funded by the university." at bounding box center [339, 268] width 423 height 78
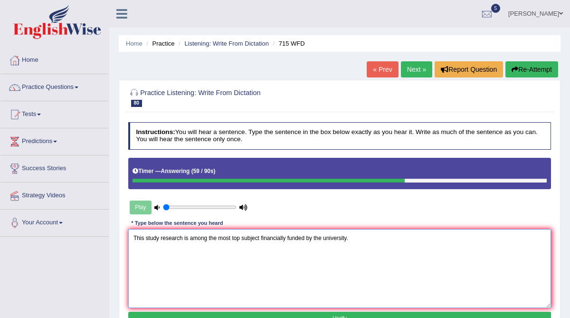
click at [261, 236] on textarea "This study research is among the most top subject financially funded by the uni…" at bounding box center [339, 268] width 423 height 78
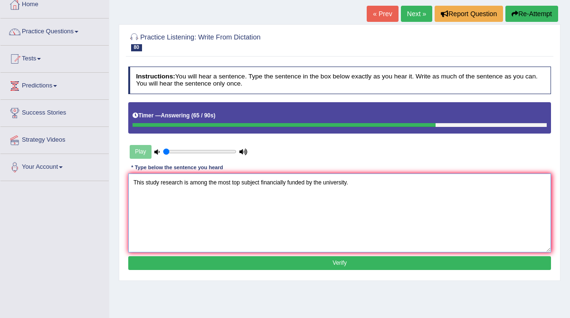
type textarea "This study research is among the most top subject financially funded by the uni…"
click at [304, 256] on button "Verify" at bounding box center [339, 263] width 423 height 14
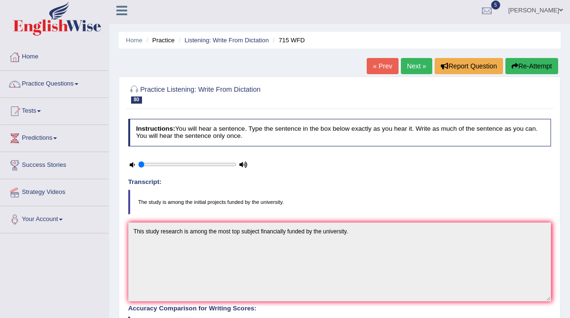
scroll to position [0, 0]
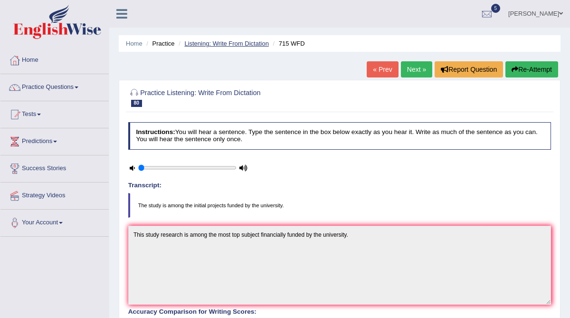
click at [251, 43] on link "Listening: Write From Dictation" at bounding box center [226, 43] width 84 height 7
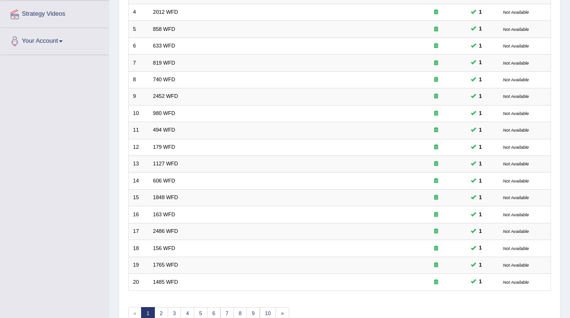
scroll to position [224, 0]
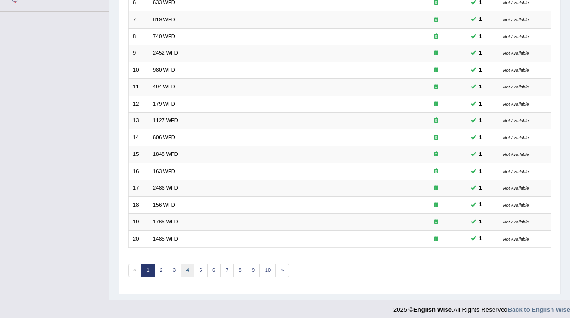
click at [184, 263] on link "4" at bounding box center [187, 269] width 14 height 13
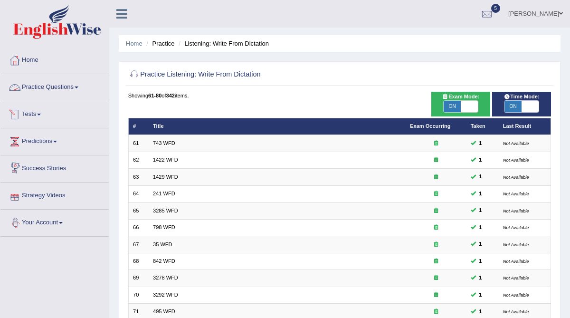
click at [56, 89] on link "Practice Questions" at bounding box center [54, 86] width 108 height 24
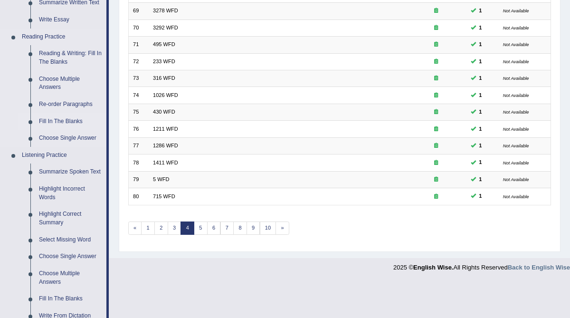
scroll to position [251, 0]
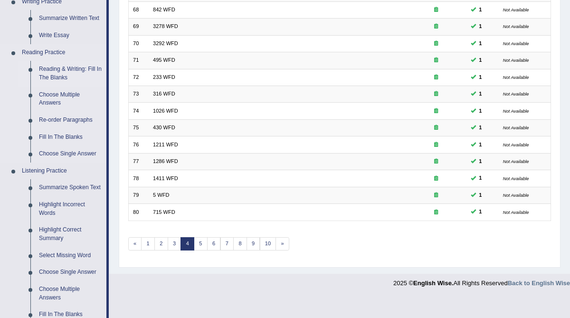
click at [41, 62] on link "Reading & Writing: Fill In The Blanks" at bounding box center [71, 73] width 72 height 25
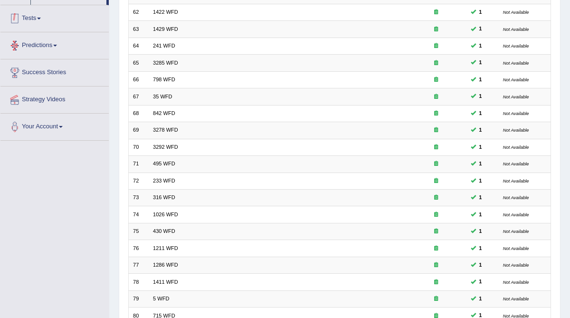
scroll to position [199, 0]
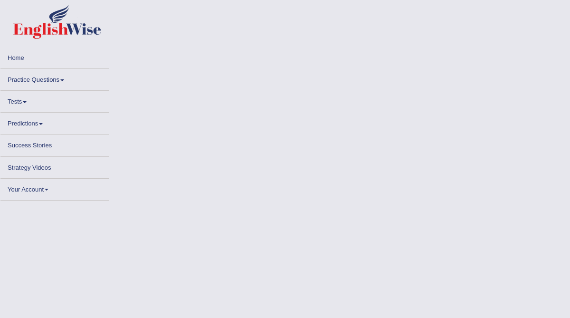
click at [29, 78] on link "Practice Questions" at bounding box center [54, 78] width 108 height 19
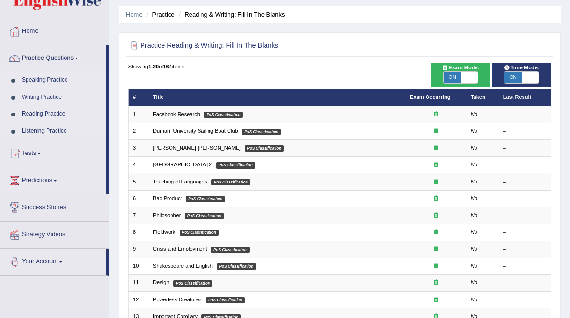
scroll to position [35, 0]
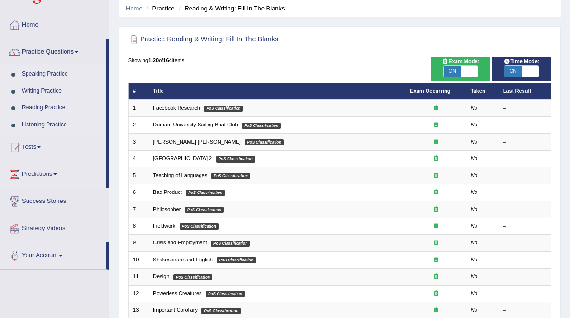
click at [37, 126] on link "Listening Practice" at bounding box center [62, 124] width 89 height 17
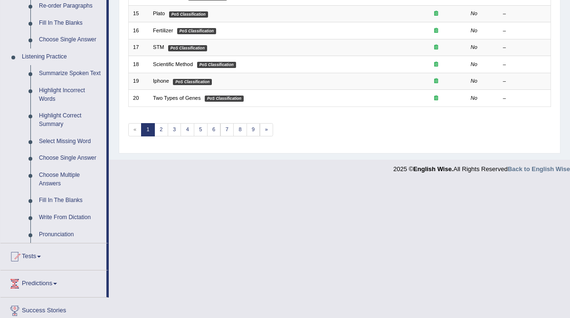
scroll to position [371, 0]
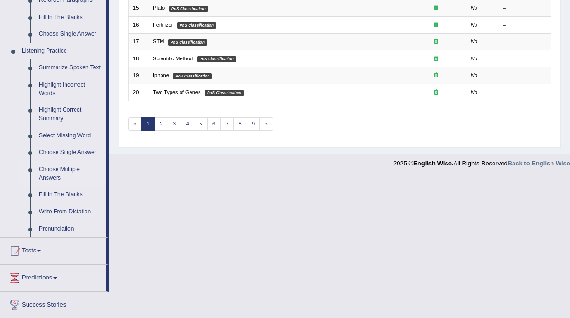
click at [53, 182] on link "Choose Multiple Answers" at bounding box center [71, 173] width 72 height 25
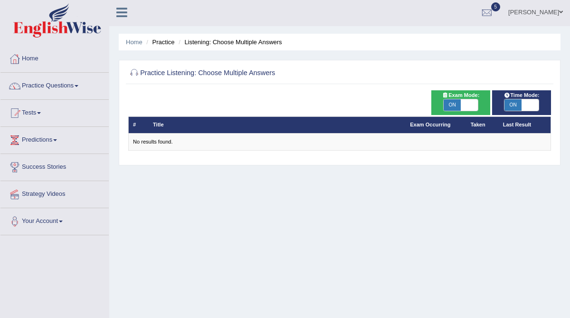
scroll to position [2, 0]
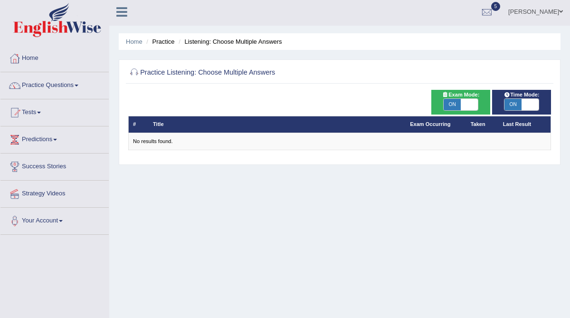
click at [463, 102] on span at bounding box center [468, 104] width 17 height 11
checkbox input "false"
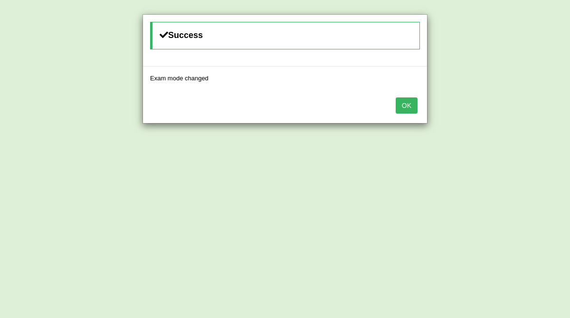
click at [407, 107] on button "OK" at bounding box center [406, 105] width 22 height 16
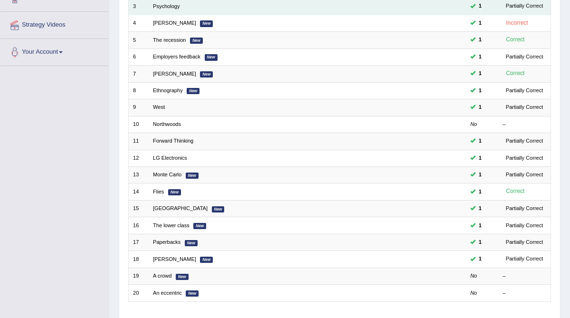
scroll to position [224, 0]
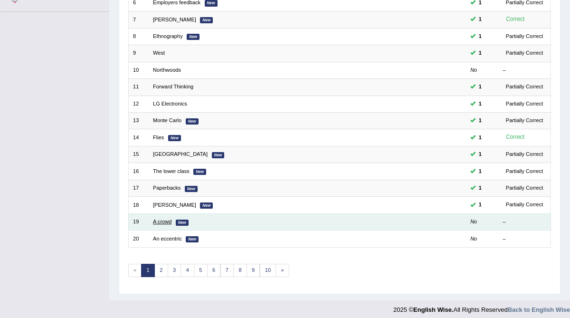
click at [164, 218] on link "A crowd" at bounding box center [162, 221] width 19 height 6
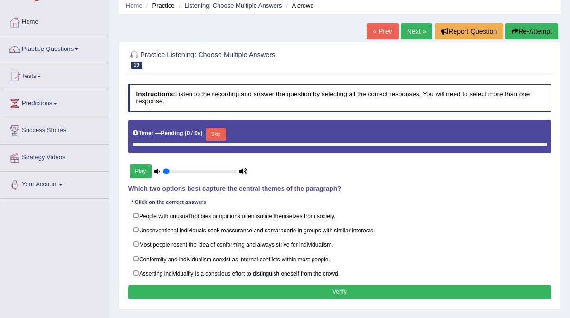
type input "0.05"
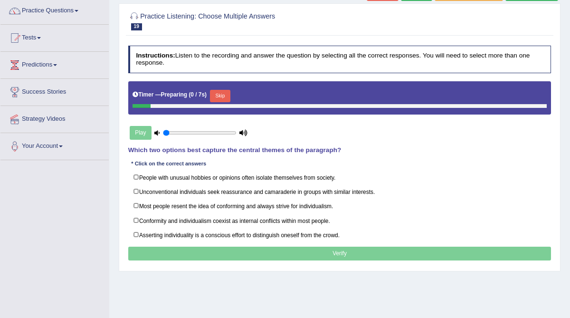
scroll to position [78, 0]
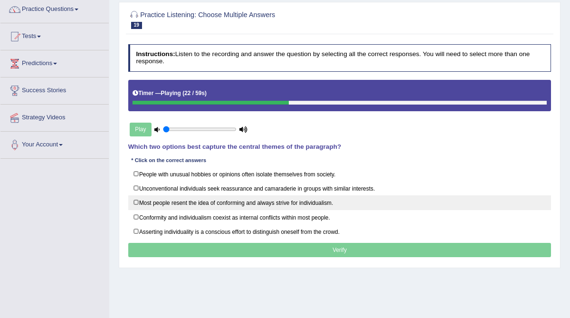
click at [134, 199] on label "Most people resent the idea of conforming and always strive for individualism." at bounding box center [339, 202] width 423 height 15
checkbox input "true"
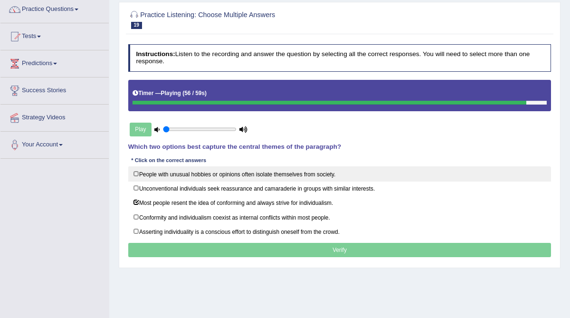
click at [139, 168] on label "People with unusual hobbies or opinions often isolate themselves from society." at bounding box center [339, 173] width 423 height 15
checkbox input "true"
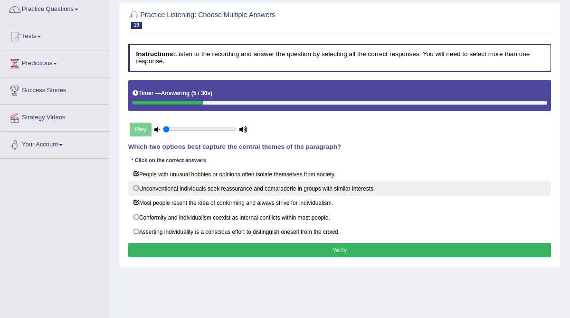
click at [136, 181] on label "Unconventional individuals seek reassurance and camaraderie in groups with simi…" at bounding box center [339, 188] width 423 height 15
checkbox input "true"
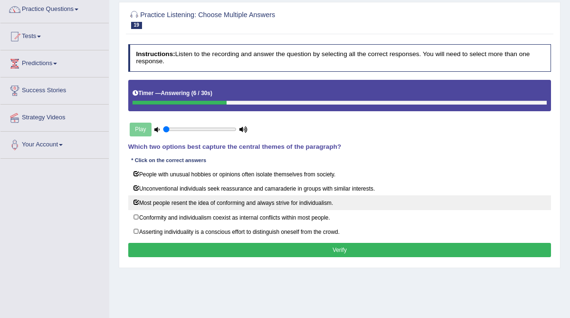
click at [135, 196] on label "Most people resent the idea of conforming and always strive for individualism." at bounding box center [339, 202] width 423 height 15
checkbox input "false"
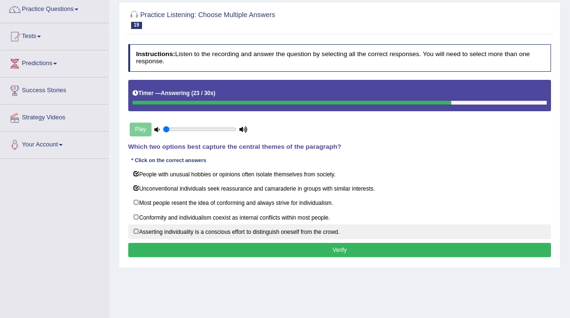
click at [137, 224] on label "Asserting individuality is a conscious effort to distinguish oneself from the c…" at bounding box center [339, 231] width 423 height 15
checkbox input "true"
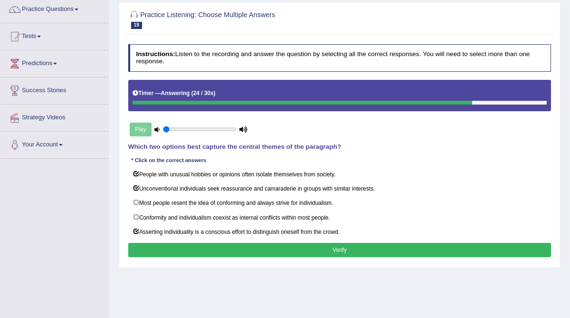
click at [163, 243] on button "Verify" at bounding box center [339, 250] width 423 height 14
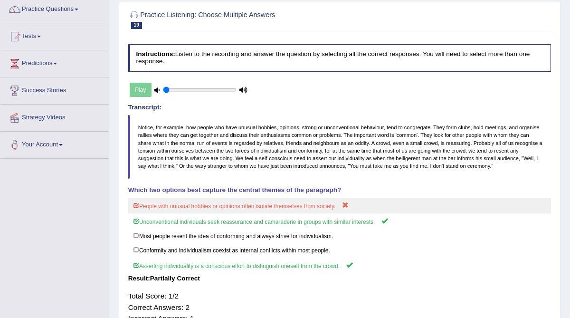
scroll to position [3, 0]
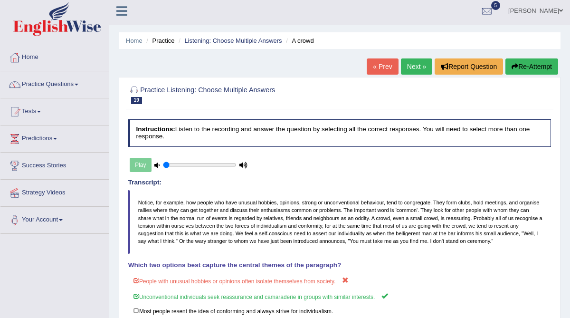
click at [408, 68] on link "Next »" at bounding box center [416, 66] width 31 height 16
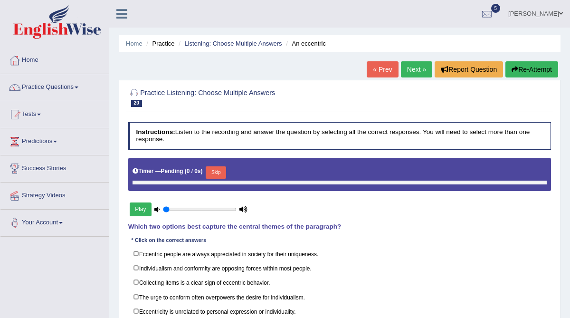
type input "0.05"
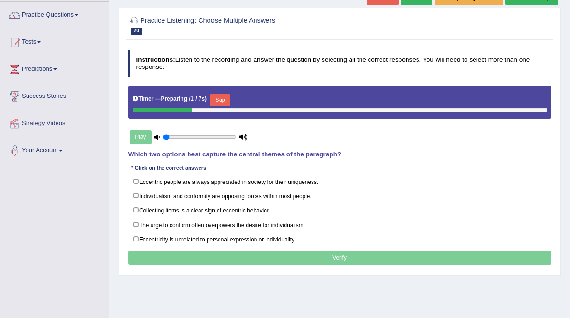
scroll to position [75, 0]
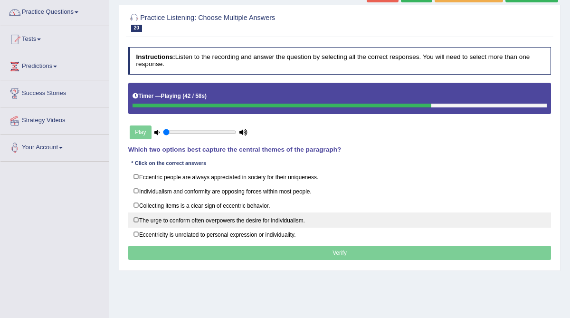
click at [136, 215] on label "The urge to conform often overpowers the desire for individualism." at bounding box center [339, 219] width 423 height 15
checkbox input "true"
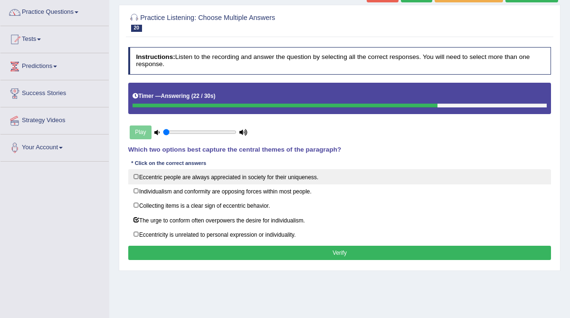
click at [136, 175] on label "Eccentric people are always appreciated in society for their uniqueness." at bounding box center [339, 176] width 423 height 15
checkbox input "true"
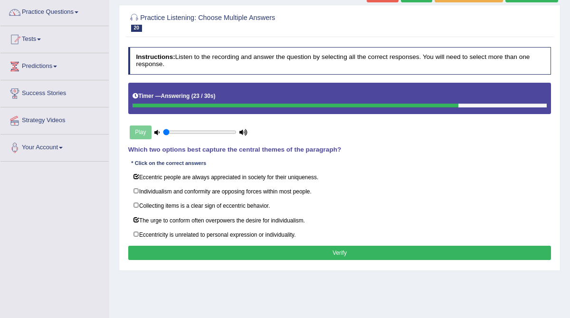
click at [201, 245] on button "Verify" at bounding box center [339, 252] width 423 height 14
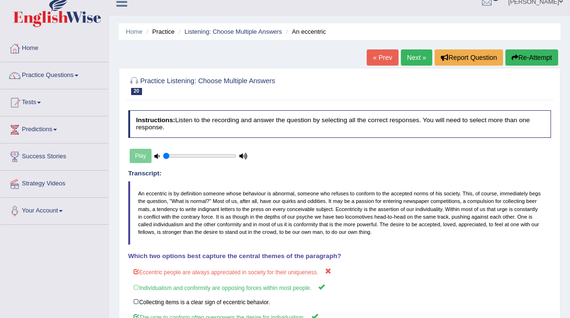
scroll to position [0, 0]
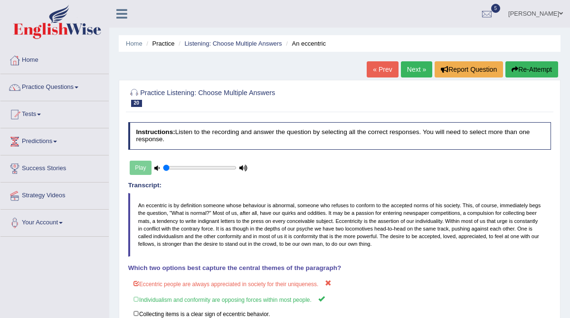
click at [409, 66] on link "Next »" at bounding box center [416, 69] width 31 height 16
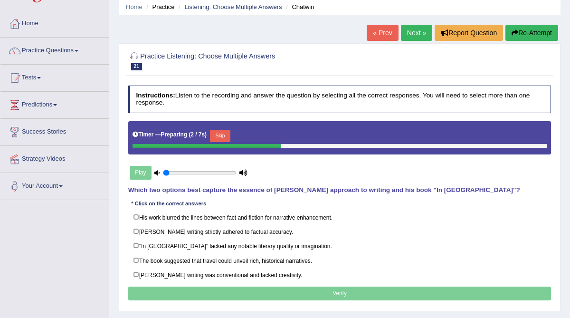
scroll to position [42, 0]
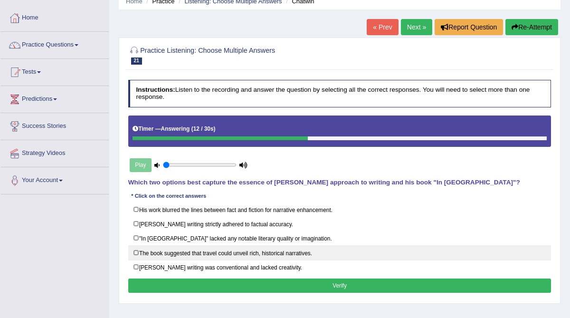
click at [135, 248] on label "The book suggested that travel could unveil rich, historical narratives." at bounding box center [339, 252] width 423 height 15
checkbox input "true"
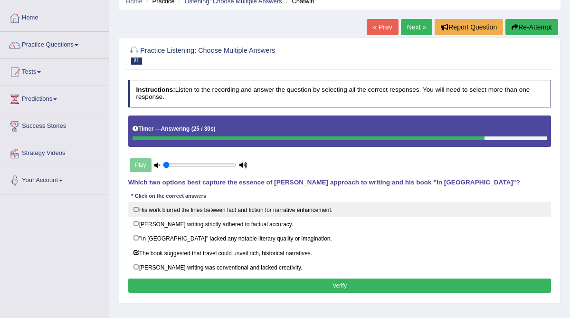
click at [139, 206] on label "His work blurred the lines between fact and fiction for narrative enhancement." at bounding box center [339, 209] width 423 height 15
checkbox input "false"
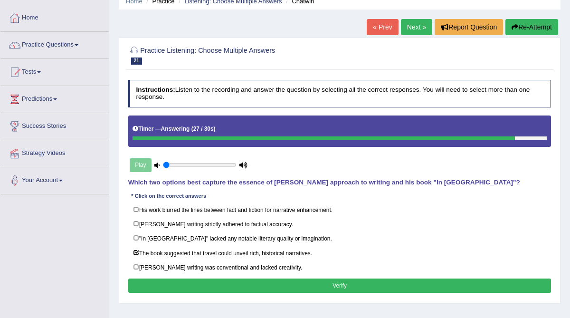
click at [166, 282] on button "Verify" at bounding box center [339, 285] width 423 height 14
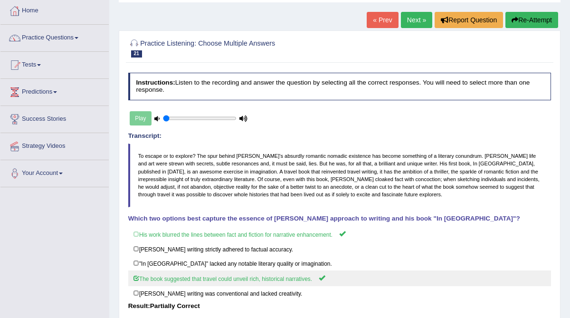
scroll to position [60, 0]
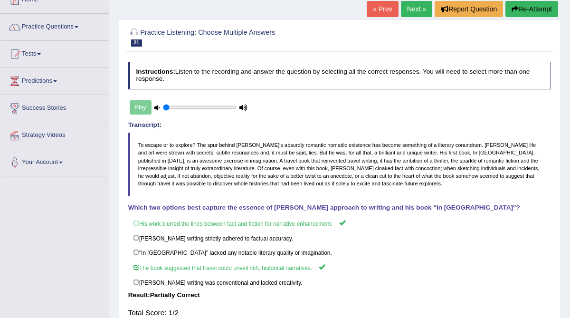
click at [409, 13] on link "Next »" at bounding box center [416, 9] width 31 height 16
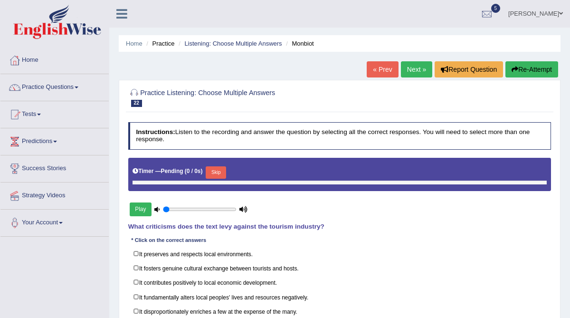
type input "0.05"
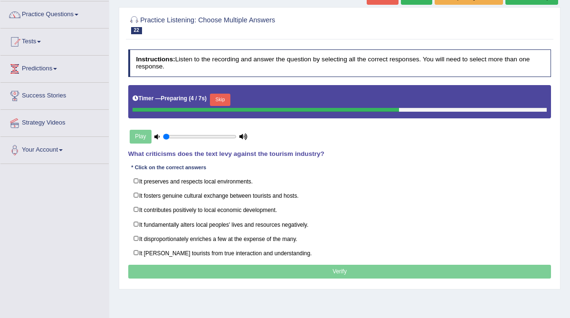
scroll to position [73, 0]
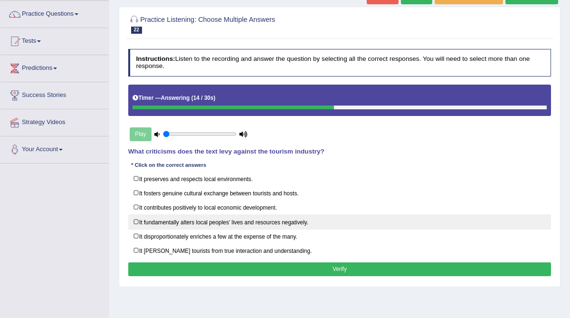
click at [133, 217] on label "It fundamentally alters local peoples' lives and resources negatively." at bounding box center [339, 221] width 423 height 15
checkbox input "true"
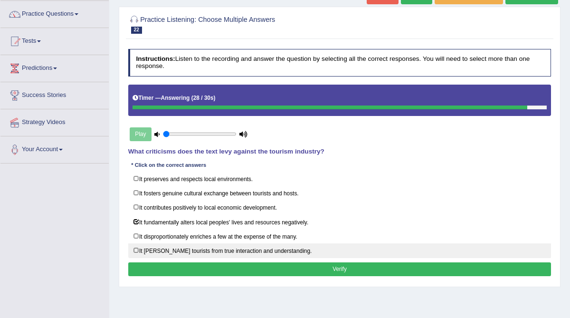
click at [136, 243] on label "It shields tourists from true interaction and understanding." at bounding box center [339, 250] width 423 height 15
checkbox input "true"
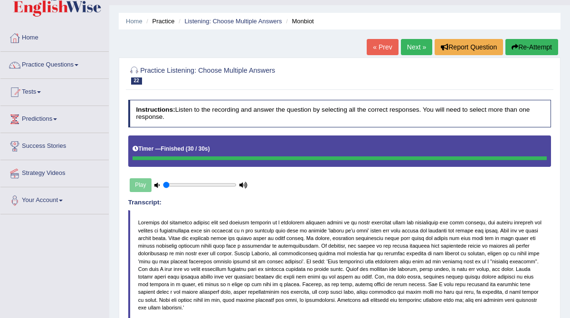
scroll to position [0, 0]
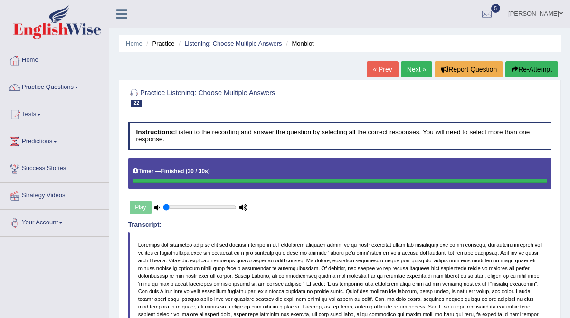
click at [43, 88] on link "Practice Questions" at bounding box center [54, 86] width 108 height 24
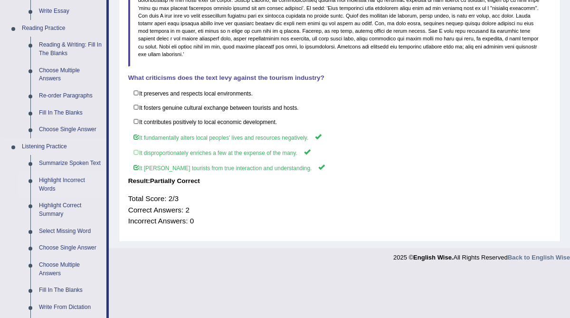
scroll to position [276, 0]
click at [68, 161] on link "Summarize Spoken Text" at bounding box center [71, 162] width 72 height 17
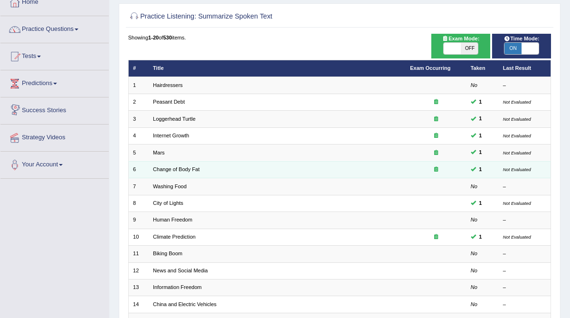
scroll to position [57, 0]
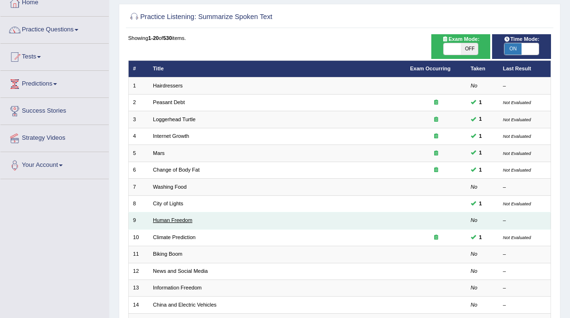
click at [176, 217] on link "Human Freedom" at bounding box center [172, 220] width 39 height 6
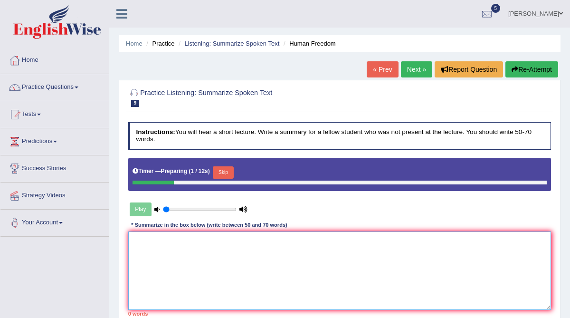
click at [177, 247] on textarea at bounding box center [339, 270] width 423 height 78
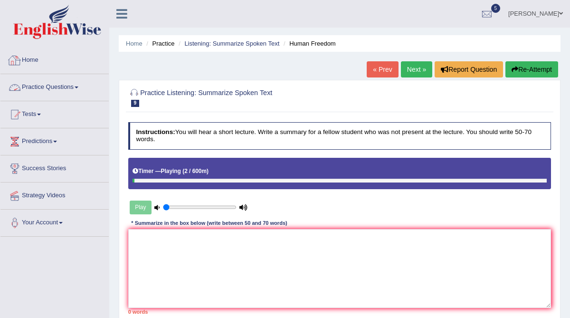
click at [42, 90] on link "Practice Questions" at bounding box center [54, 86] width 108 height 24
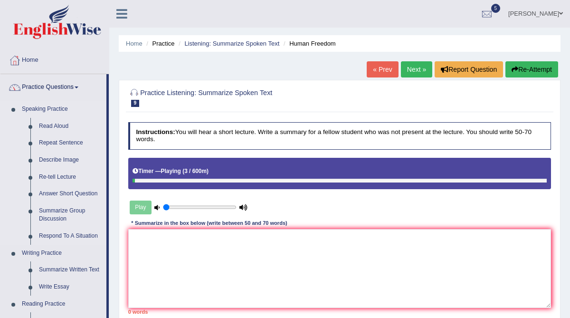
click at [41, 108] on link "Speaking Practice" at bounding box center [62, 109] width 89 height 17
click at [160, 206] on div "Play" at bounding box center [188, 207] width 121 height 20
click at [154, 206] on icon at bounding box center [156, 207] width 5 height 5
click at [139, 206] on div "Play" at bounding box center [188, 207] width 121 height 20
click at [146, 176] on div "Timer — Playing ( 20 / 600m )" at bounding box center [339, 171] width 414 height 14
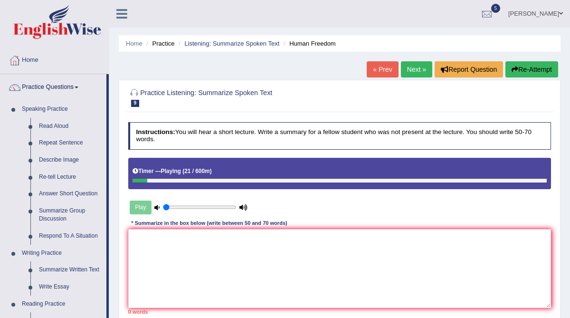
drag, startPoint x: 147, startPoint y: 181, endPoint x: 131, endPoint y: 181, distance: 16.1
click at [131, 181] on div "Timer — Playing ( 21 / 600m )" at bounding box center [339, 173] width 423 height 31
click at [147, 214] on div "Play" at bounding box center [188, 207] width 121 height 20
click at [145, 211] on div "Play" at bounding box center [188, 207] width 121 height 20
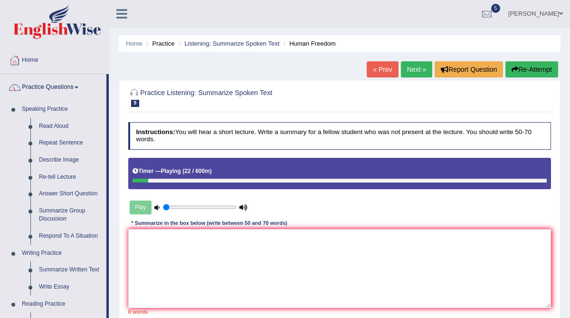
click at [145, 211] on div "Play" at bounding box center [188, 207] width 121 height 20
click at [47, 270] on link "Summarize Written Text" at bounding box center [71, 269] width 72 height 17
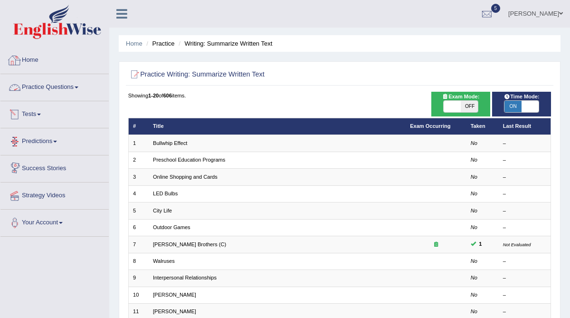
click at [52, 87] on link "Practice Questions" at bounding box center [54, 86] width 108 height 24
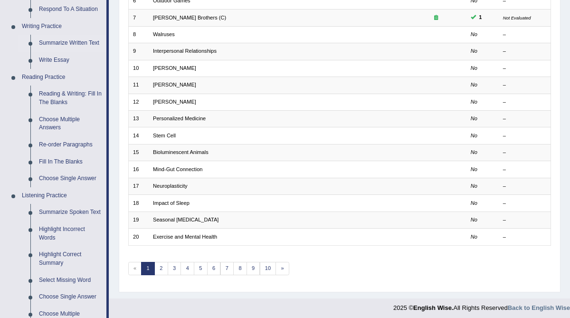
scroll to position [230, 0]
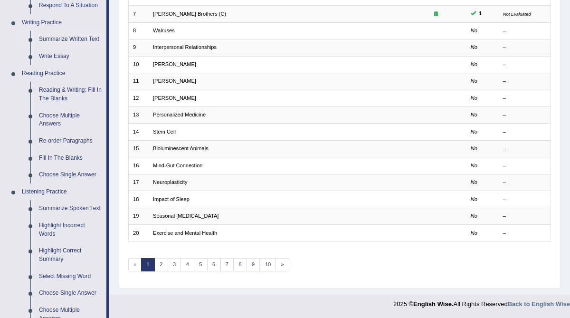
click at [132, 258] on span "«" at bounding box center [135, 264] width 14 height 13
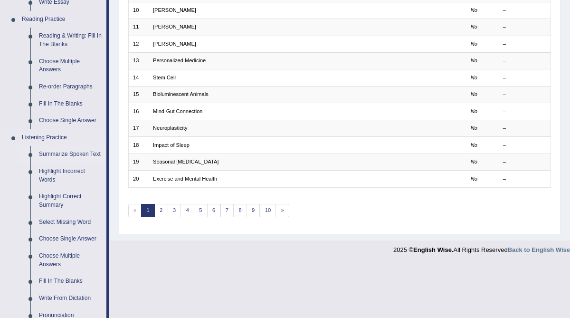
scroll to position [285, 0]
click at [62, 155] on link "Summarize Spoken Text" at bounding box center [71, 153] width 72 height 17
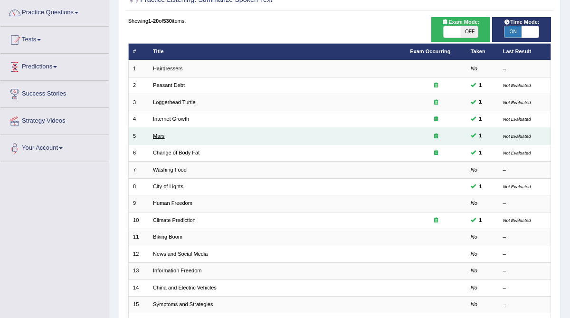
scroll to position [75, 0]
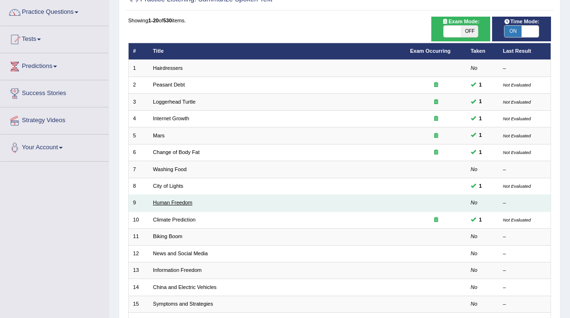
click at [168, 199] on link "Human Freedom" at bounding box center [172, 202] width 39 height 6
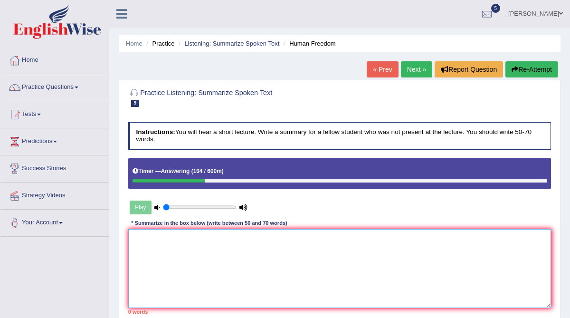
click at [146, 236] on textarea at bounding box center [339, 268] width 423 height 78
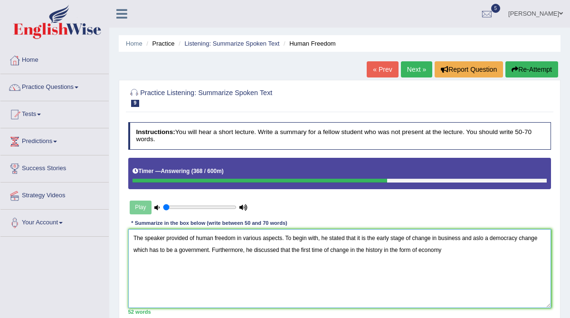
drag, startPoint x: 415, startPoint y: 247, endPoint x: 402, endPoint y: 247, distance: 13.3
click at [402, 247] on textarea "The speaker provided of human freedom in various aspects. To begin with, he sta…" at bounding box center [339, 268] width 423 height 78
click at [453, 248] on textarea "The speaker provided of human freedom in various aspects. To begin with, he sta…" at bounding box center [339, 268] width 423 height 78
drag, startPoint x: 392, startPoint y: 251, endPoint x: 386, endPoint y: 248, distance: 7.0
click at [386, 248] on textarea "The speaker provided of human freedom in various aspects. To begin with, he sta…" at bounding box center [339, 268] width 423 height 78
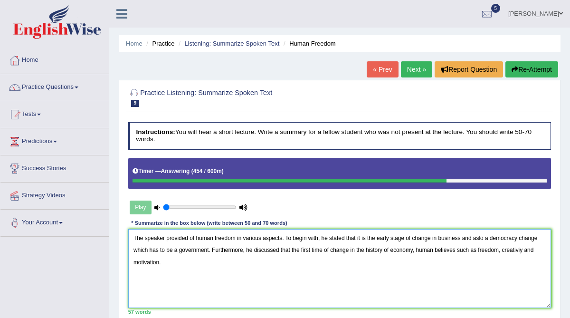
drag, startPoint x: 480, startPoint y: 250, endPoint x: 461, endPoint y: 250, distance: 19.0
click at [461, 250] on textarea "The speaker provided of human freedom in various aspects. To begin with, he sta…" at bounding box center [339, 268] width 423 height 78
click at [514, 248] on textarea "The speaker provided of human freedom in various aspects. To begin with, he sta…" at bounding box center [339, 268] width 423 height 78
click at [471, 251] on textarea "The speaker provided of human freedom in various aspects. To begin with, he sta…" at bounding box center [339, 268] width 423 height 78
click at [168, 258] on textarea "The speaker provided of human freedom in various aspects. To begin with, he sta…" at bounding box center [339, 268] width 423 height 78
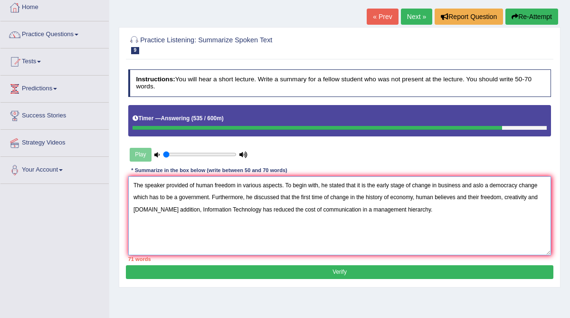
scroll to position [53, 0]
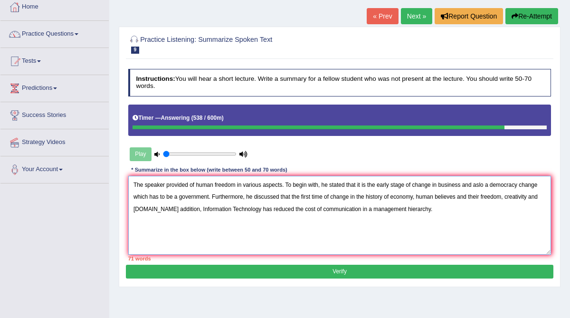
drag, startPoint x: 196, startPoint y: 182, endPoint x: 166, endPoint y: 182, distance: 30.9
click at [166, 182] on textarea "The speaker provided of human freedom in various aspects. To begin with, he sta…" at bounding box center [339, 215] width 423 height 78
drag, startPoint x: 314, startPoint y: 199, endPoint x: 301, endPoint y: 196, distance: 12.7
click at [301, 196] on textarea "The speaker discussed mainly of human freedom in various aspects. To begin with…" at bounding box center [339, 215] width 423 height 78
drag, startPoint x: 198, startPoint y: 196, endPoint x: 154, endPoint y: 197, distance: 43.7
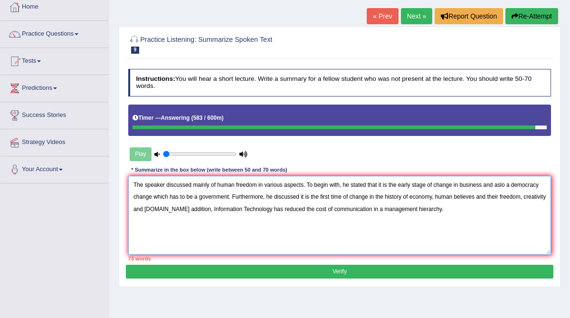
click at [154, 197] on textarea "The speaker discussed mainly of human freedom in various aspects. To begin with…" at bounding box center [339, 215] width 423 height 78
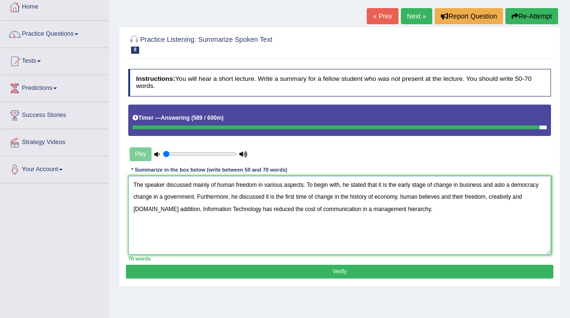
type textarea "The speaker discussed mainly of human freedom in various aspects. To begin with…"
click at [224, 272] on button "Verify" at bounding box center [339, 271] width 427 height 14
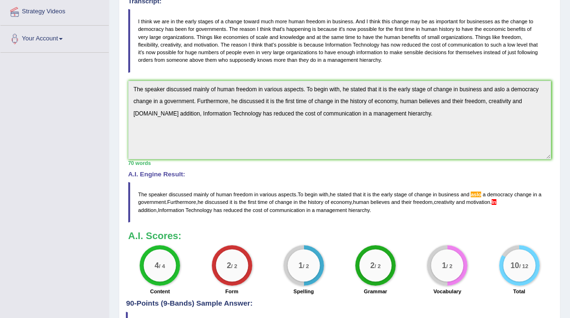
scroll to position [185, 0]
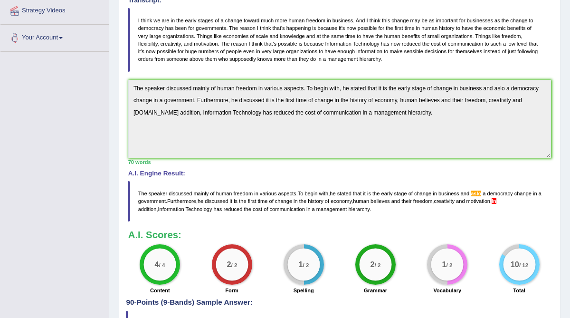
click at [496, 200] on span "In" at bounding box center [493, 201] width 5 height 6
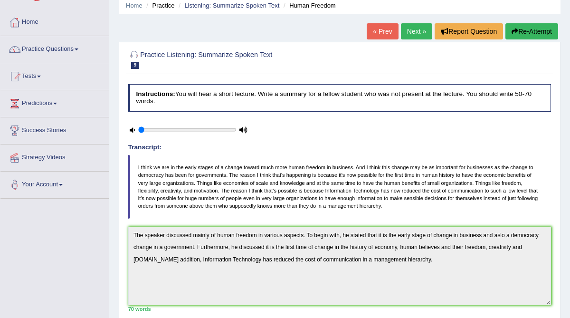
scroll to position [37, 0]
click at [411, 28] on link "Next »" at bounding box center [416, 32] width 31 height 16
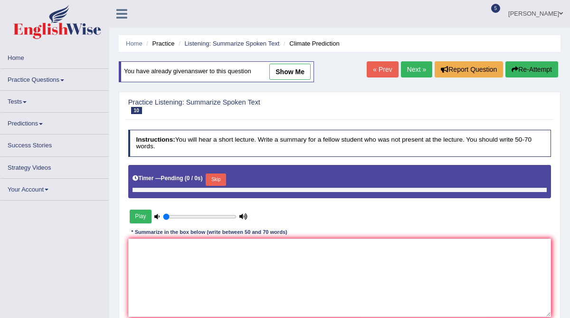
type input "0.05"
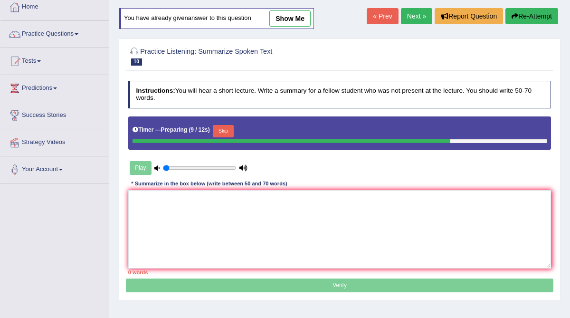
scroll to position [61, 0]
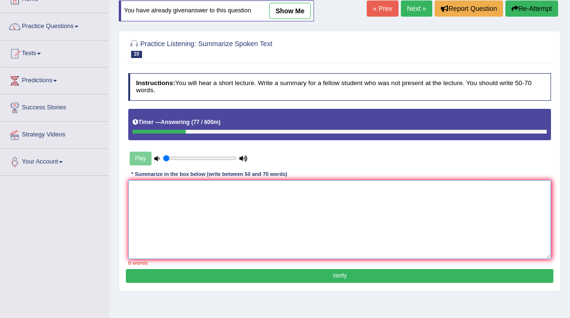
click at [170, 193] on textarea at bounding box center [339, 219] width 423 height 78
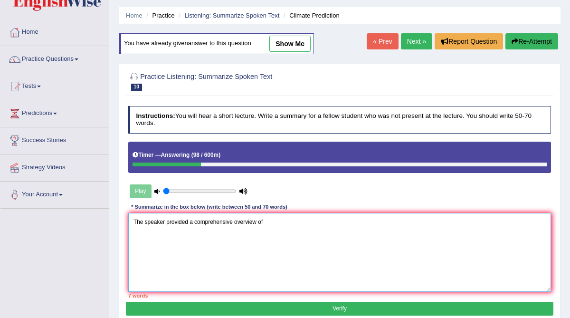
scroll to position [31, 0]
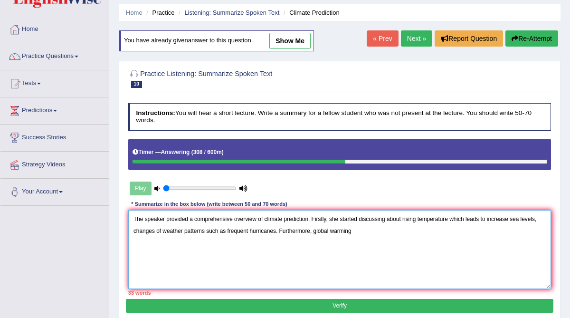
click at [309, 219] on textarea "The speaker provided a comprehensive overview of climate prediction. Firstly, s…" at bounding box center [339, 249] width 423 height 78
click at [265, 218] on textarea "The speaker provided a comprehensive overview of climate prediction. Firstly, s…" at bounding box center [339, 249] width 423 height 78
click at [443, 230] on textarea "The speaker provided a comprehensive overview of fossils fuel consumptions rela…" at bounding box center [339, 249] width 423 height 78
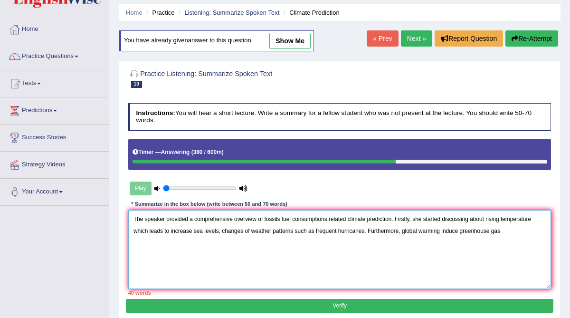
click at [462, 232] on textarea "The speaker provided a comprehensive overview of fossils fuel consumptions rela…" at bounding box center [339, 249] width 423 height 78
click at [463, 230] on textarea "The speaker provided a comprehensive overview of fossils fuel consumptions rela…" at bounding box center [339, 249] width 423 height 78
click at [461, 230] on textarea "The speaker provided a comprehensive overview of fossils fuel consumptions rela…" at bounding box center [339, 249] width 423 height 78
click at [536, 232] on textarea "The speaker provided a comprehensive overview of fossils fuel consumptions rela…" at bounding box center [339, 249] width 423 height 78
click at [462, 231] on textarea "The speaker provided a comprehensive overview of fossils fuel consumptions rela…" at bounding box center [339, 249] width 423 height 78
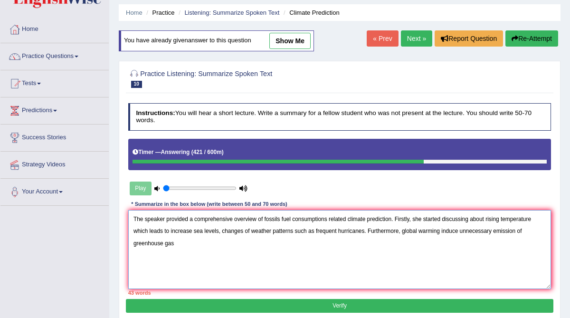
click at [176, 242] on textarea "The speaker provided a comprehensive overview of fossils fuel consumptions rela…" at bounding box center [339, 249] width 423 height 78
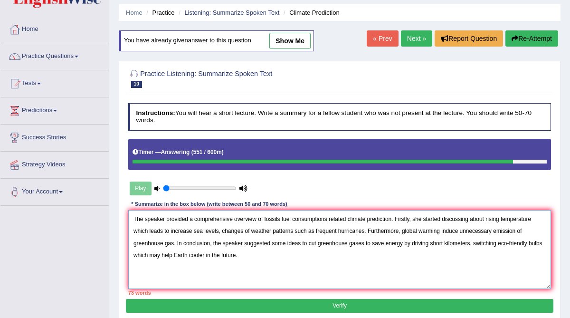
drag, startPoint x: 287, startPoint y: 243, endPoint x: 273, endPoint y: 241, distance: 13.9
click at [273, 241] on textarea "The speaker provided a comprehensive overview of fossils fuel consumptions rela…" at bounding box center [339, 249] width 423 height 78
drag, startPoint x: 348, startPoint y: 218, endPoint x: 265, endPoint y: 220, distance: 83.1
click at [265, 220] on textarea "The speaker provided a comprehensive overview of fossils fuel consumptions rela…" at bounding box center [339, 249] width 423 height 78
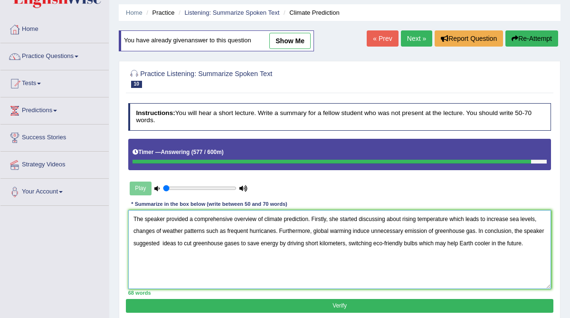
type textarea "The speaker provided a comprehensive overview of climate prediction. Firstly, s…"
click at [251, 303] on button "Verify" at bounding box center [339, 306] width 427 height 14
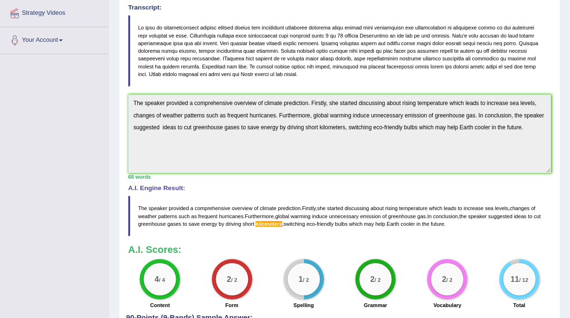
scroll to position [185, 0]
